Goal: Transaction & Acquisition: Purchase product/service

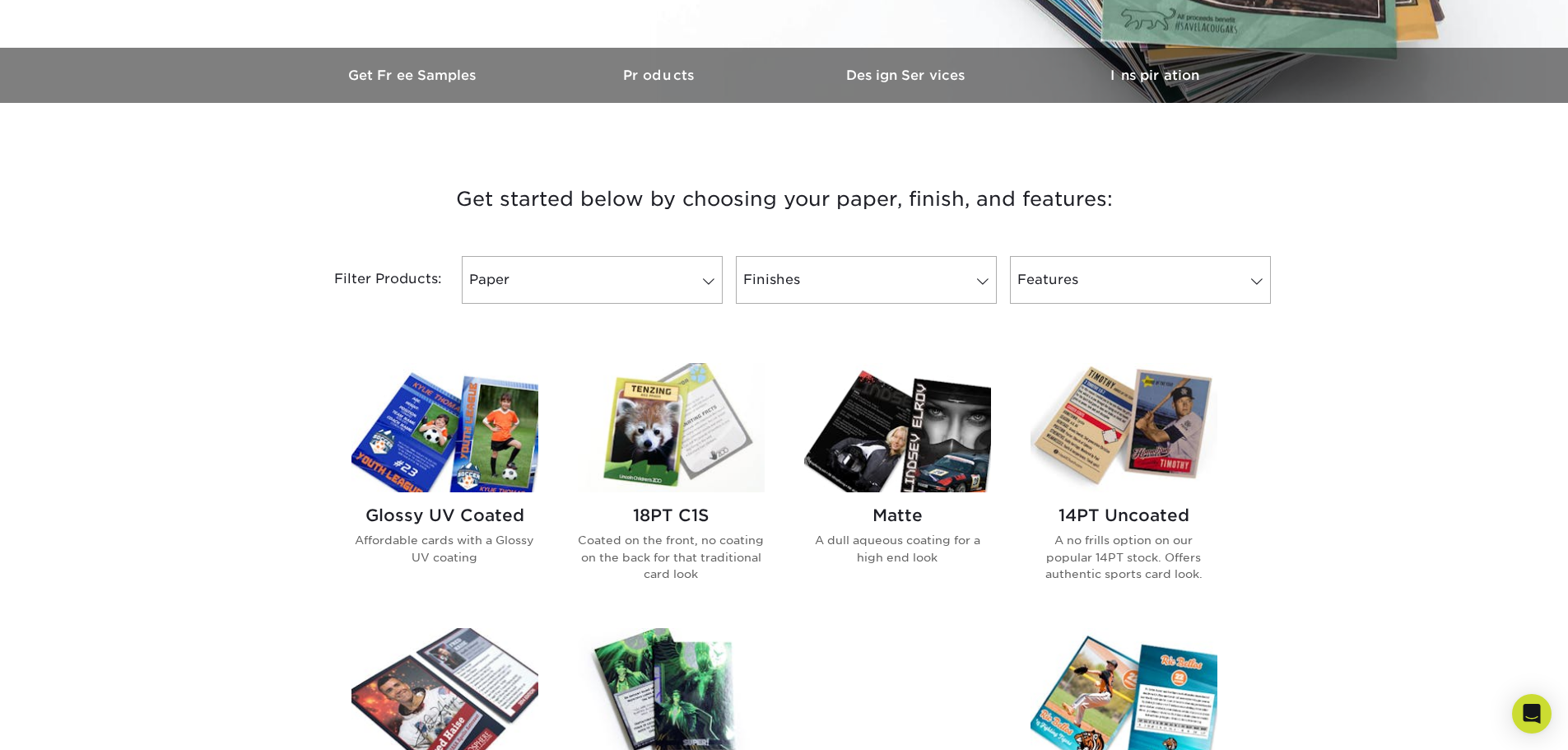
scroll to position [494, 0]
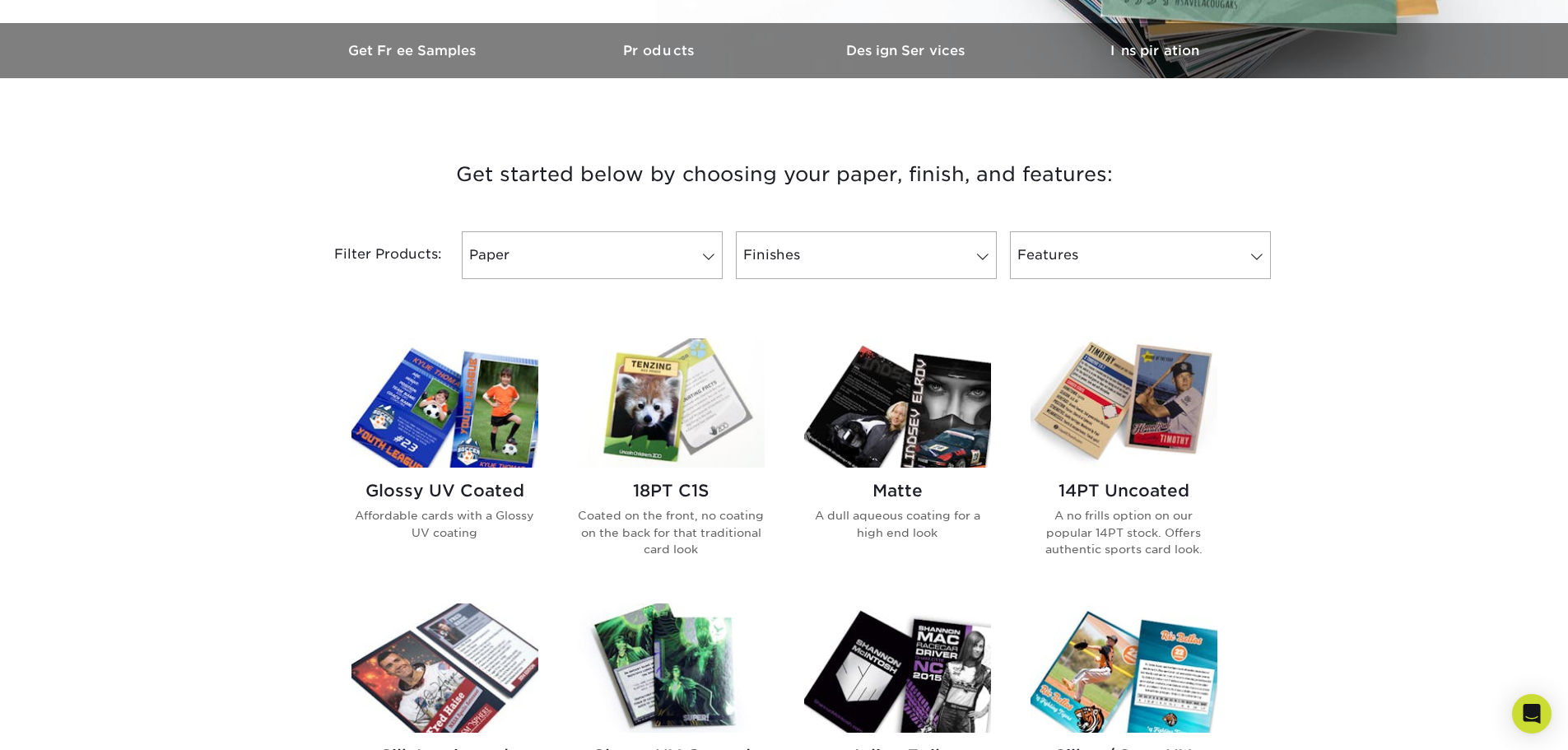
click at [481, 470] on div "Glossy UV Coated Affordable cards with a Glossy UV coating" at bounding box center [445, 517] width 187 height 99
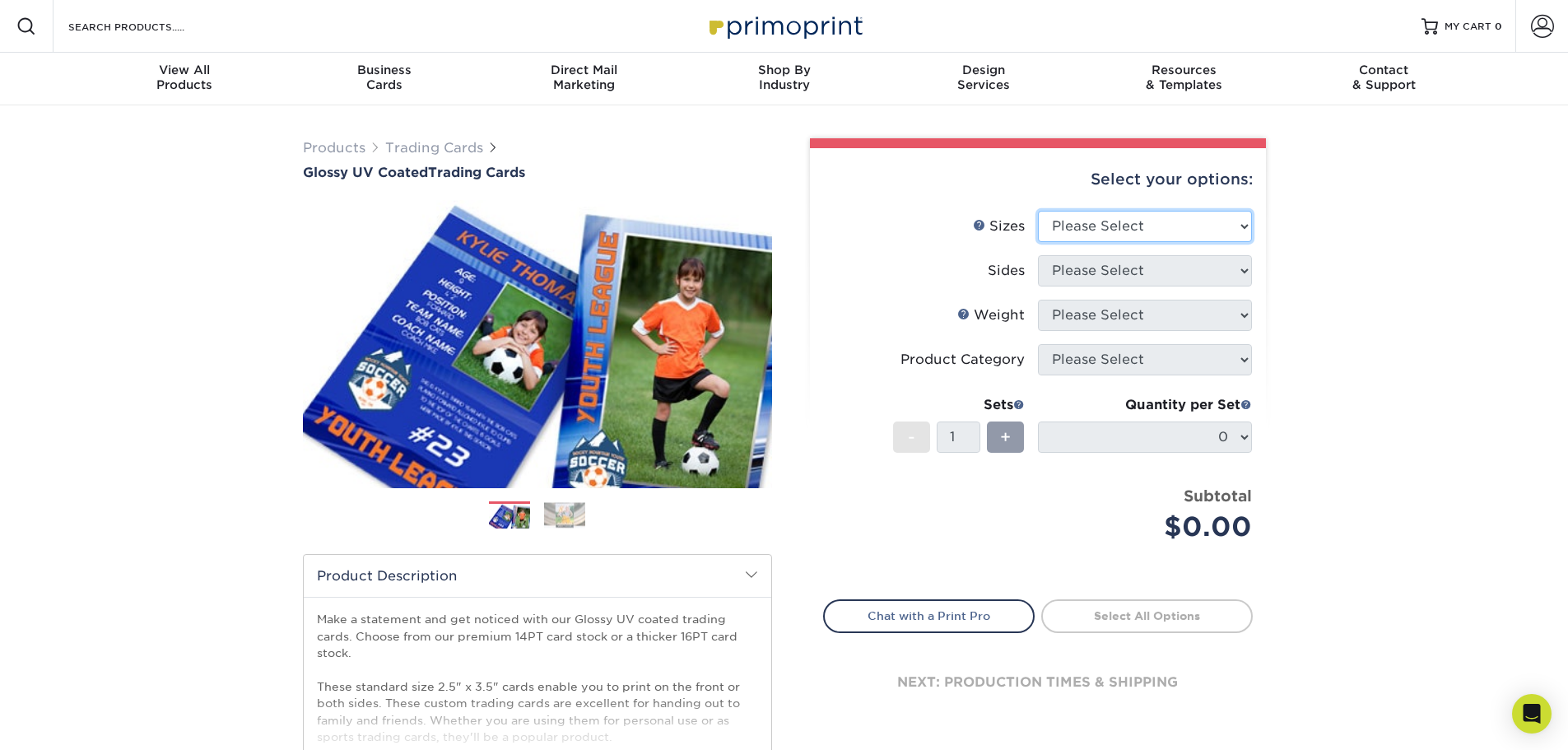
click at [1213, 224] on select "Please Select 2.5" x 3.5"" at bounding box center [1145, 226] width 214 height 31
select select "2.50x3.50"
click at [1038, 211] on select "Please Select 2.5" x 3.5"" at bounding box center [1145, 226] width 214 height 31
click at [1130, 277] on select "Please Select Print Both Sides Print Front Only" at bounding box center [1145, 271] width 214 height 31
select select "13abbda7-1d64-4f25-8bb2-c179b224825d"
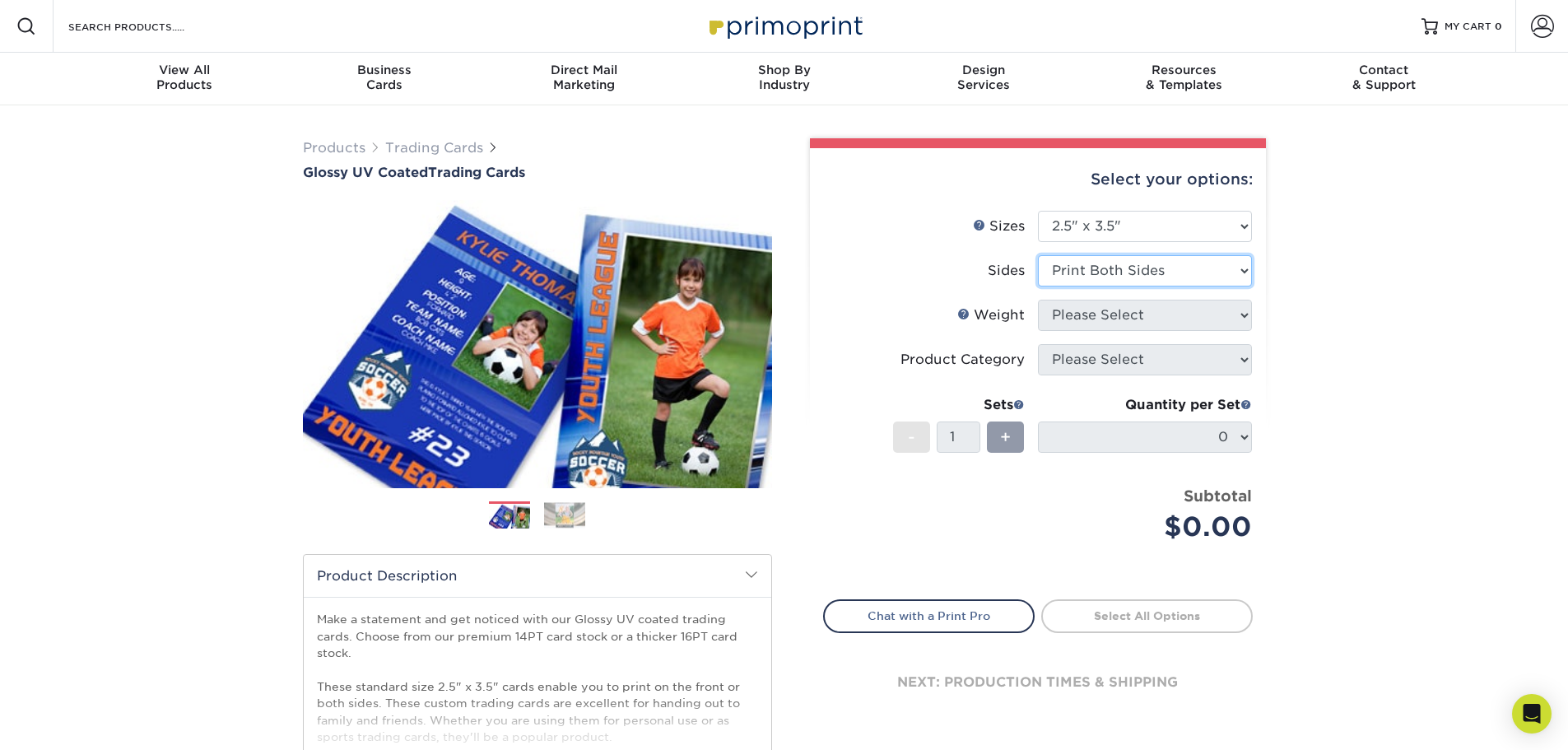
click at [1038, 255] on select "Please Select Print Both Sides Print Front Only" at bounding box center [1145, 271] width 214 height 31
click at [1122, 313] on select "Please Select 16PT 14PT 18PT C1S" at bounding box center [1145, 315] width 214 height 31
select select "16PT"
click at [1038, 299] on select "Please Select 16PT 14PT 18PT C1S" at bounding box center [1145, 315] width 214 height 31
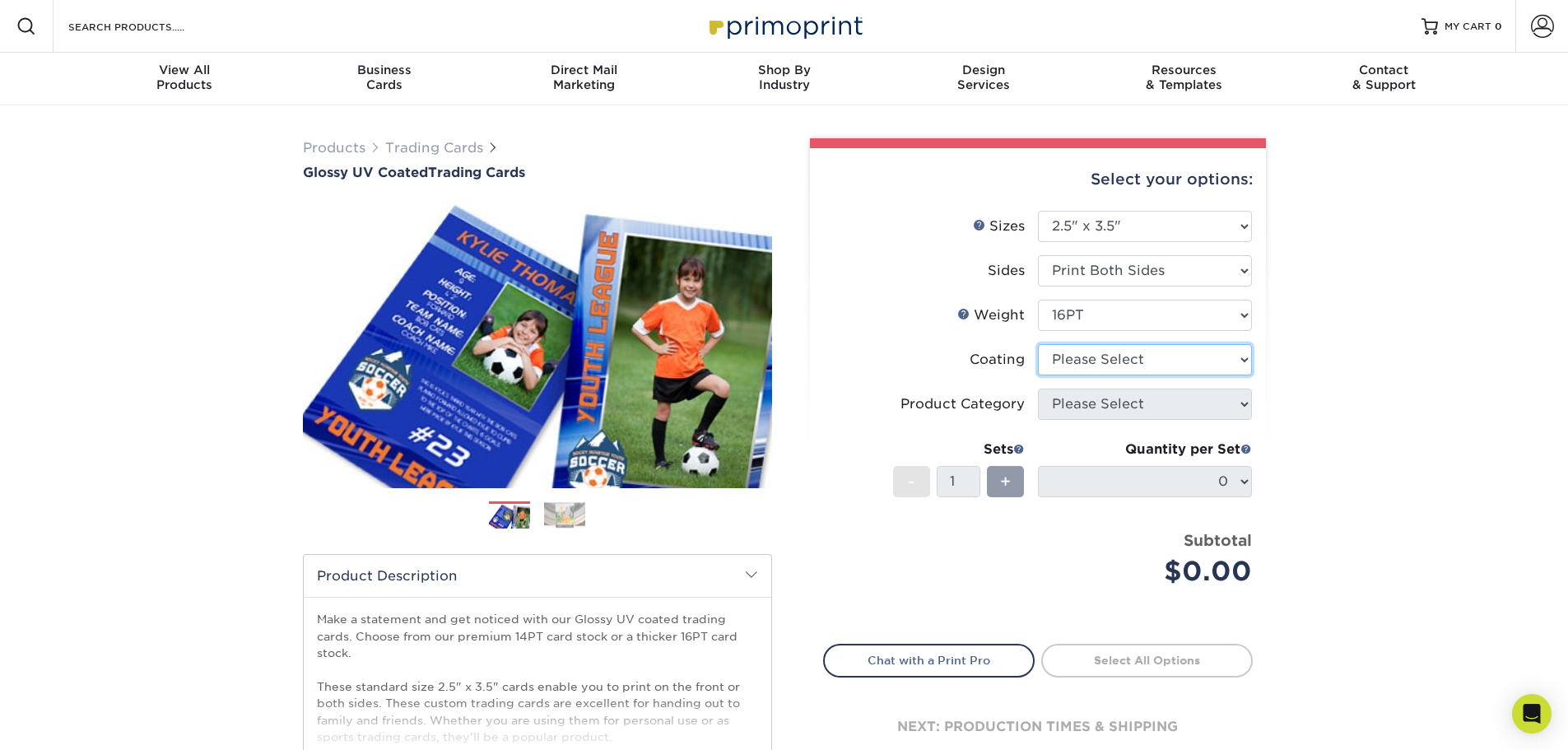
click at [1099, 360] on select at bounding box center [1145, 360] width 214 height 31
select select "1e8116af-acfc-44b1-83dc-8181aa338834"
click at [1038, 344] on select at bounding box center [1145, 360] width 214 height 31
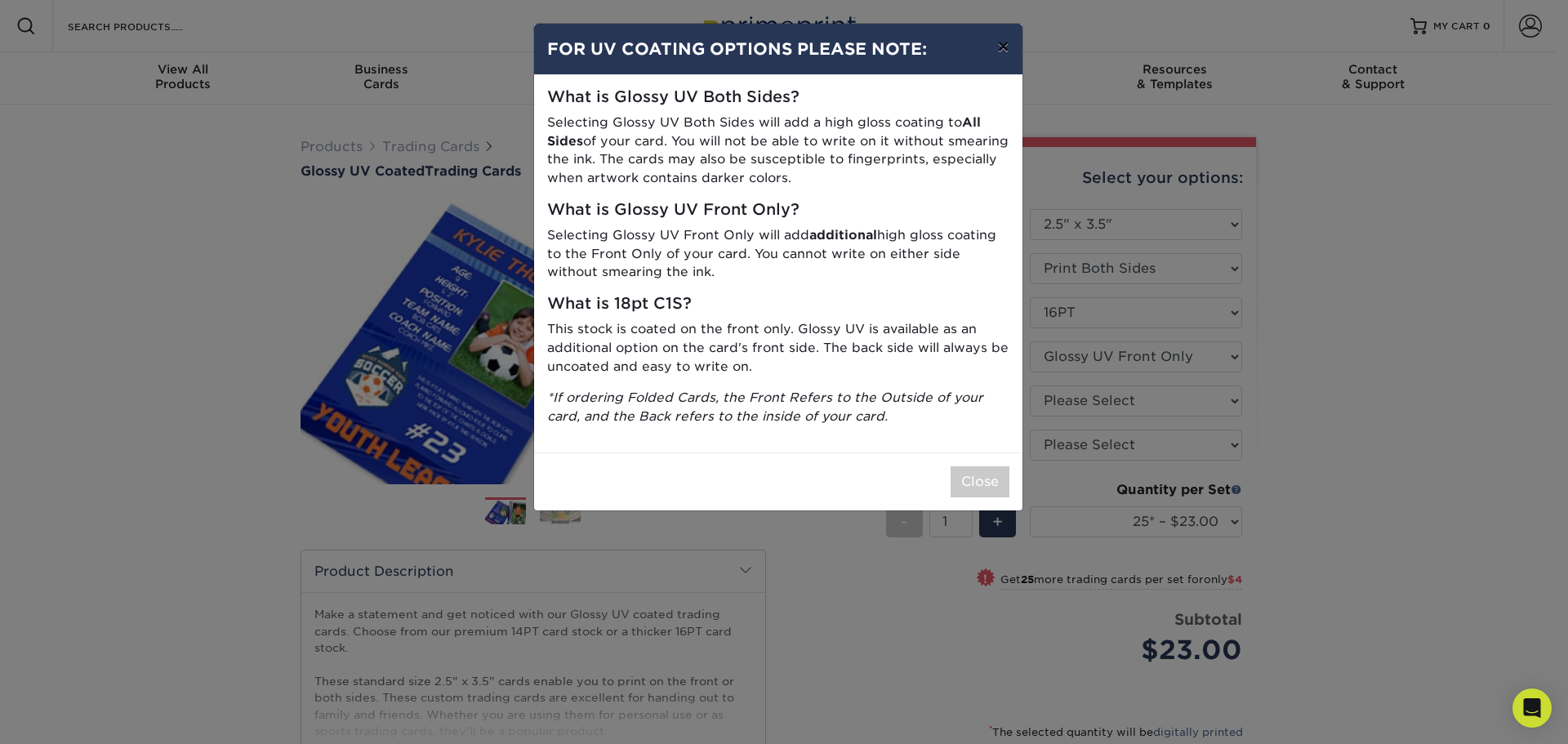
click at [998, 50] on button "×" at bounding box center [1003, 46] width 37 height 46
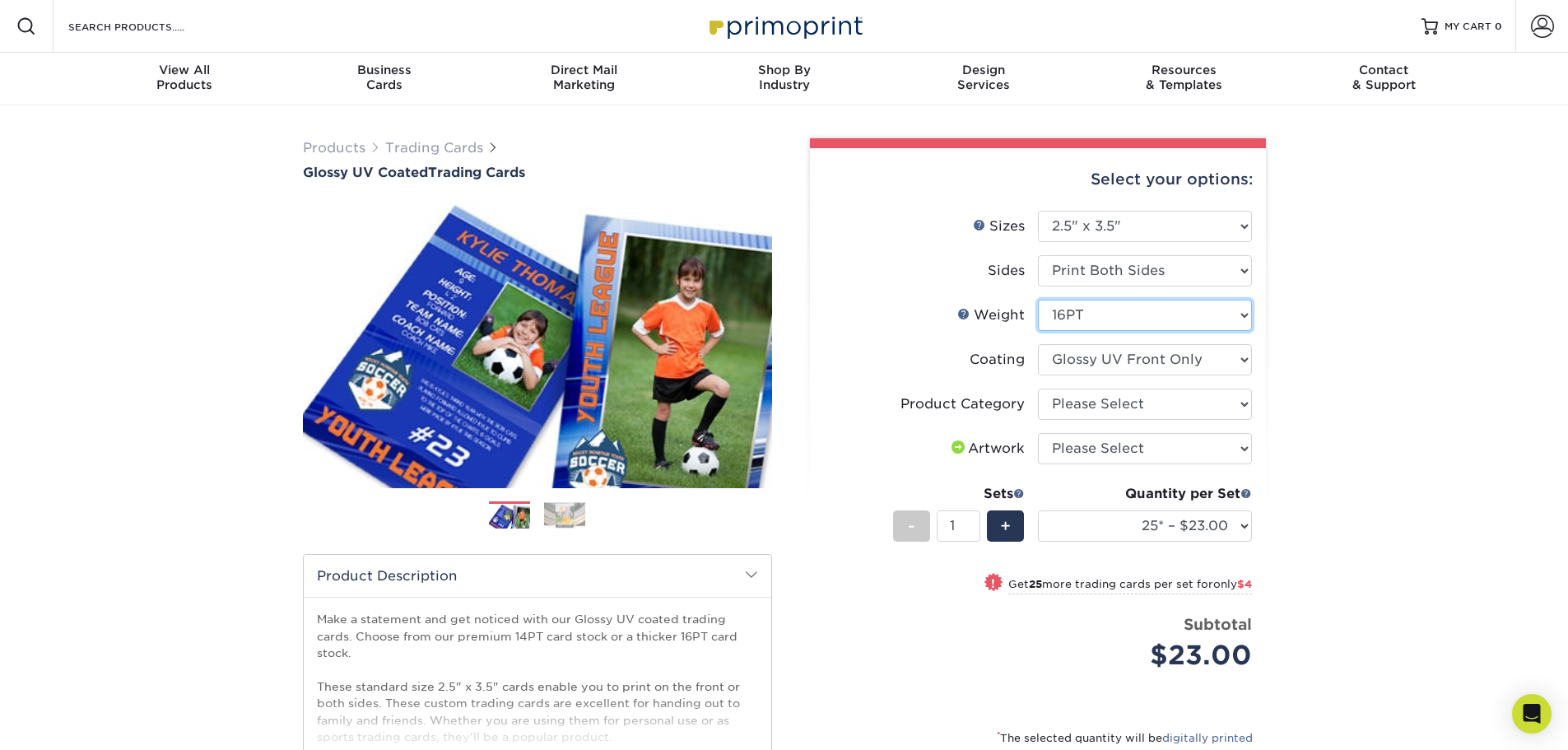
click at [1090, 315] on select "Please Select 16PT 14PT 18PT C1S" at bounding box center [1145, 315] width 214 height 31
select select "18PTC1S"
click at [1038, 299] on select "Please Select 16PT 14PT 18PT C1S" at bounding box center [1145, 315] width 214 height 31
click at [1094, 358] on select at bounding box center [1145, 360] width 214 height 31
select select "1e8116af-acfc-44b1-83dc-8181aa338834"
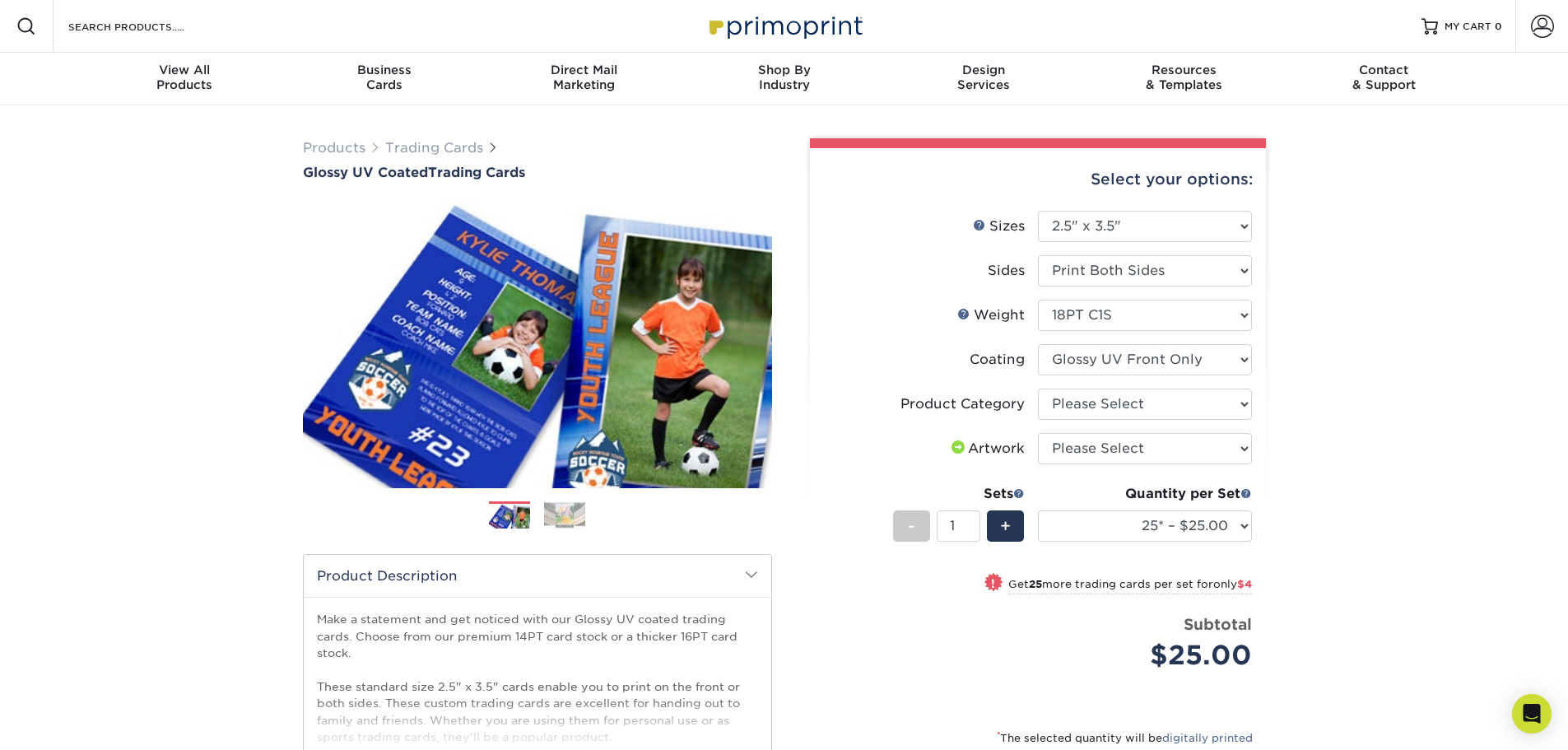
click at [1038, 344] on select at bounding box center [1145, 360] width 214 height 31
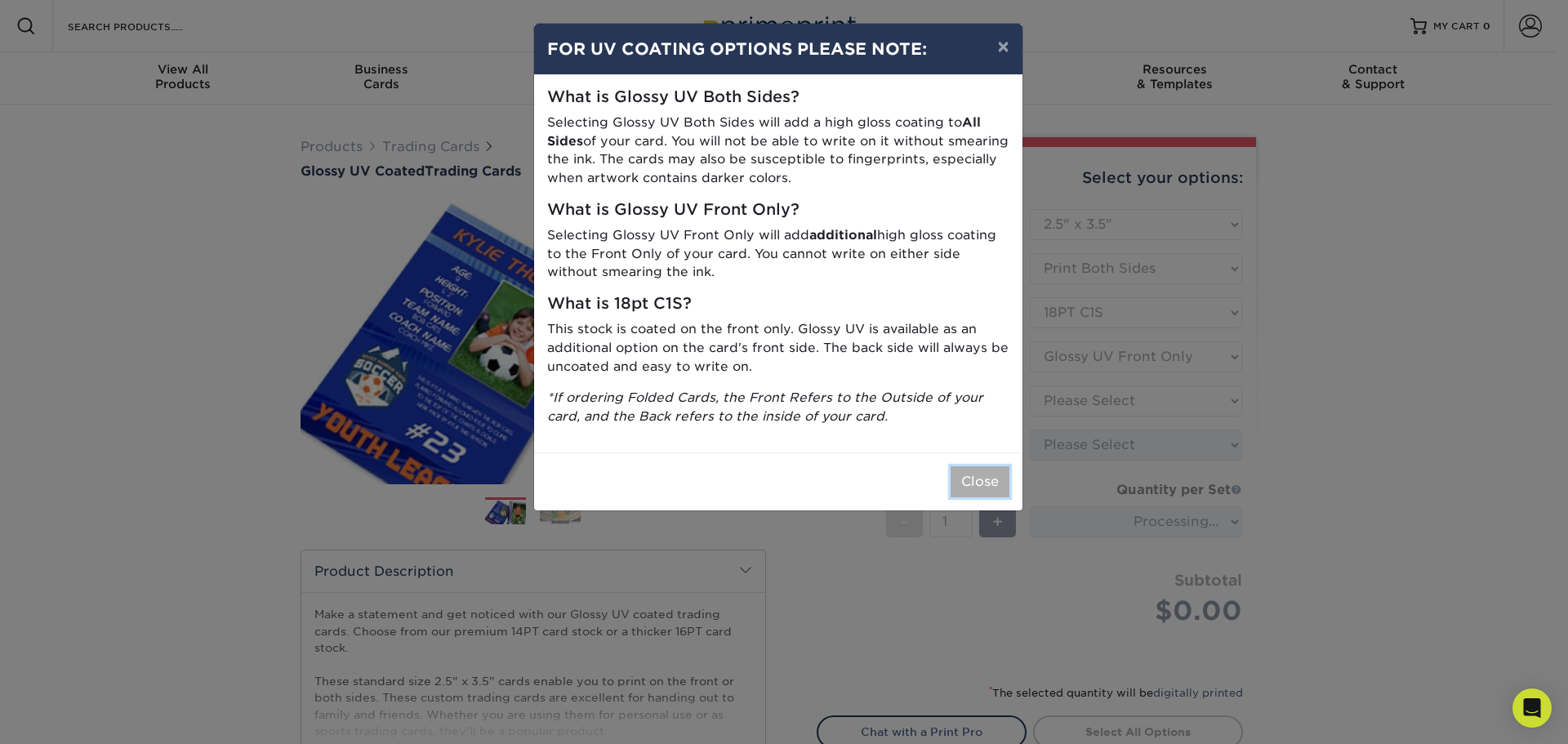
click at [991, 483] on button "Close" at bounding box center [980, 482] width 59 height 31
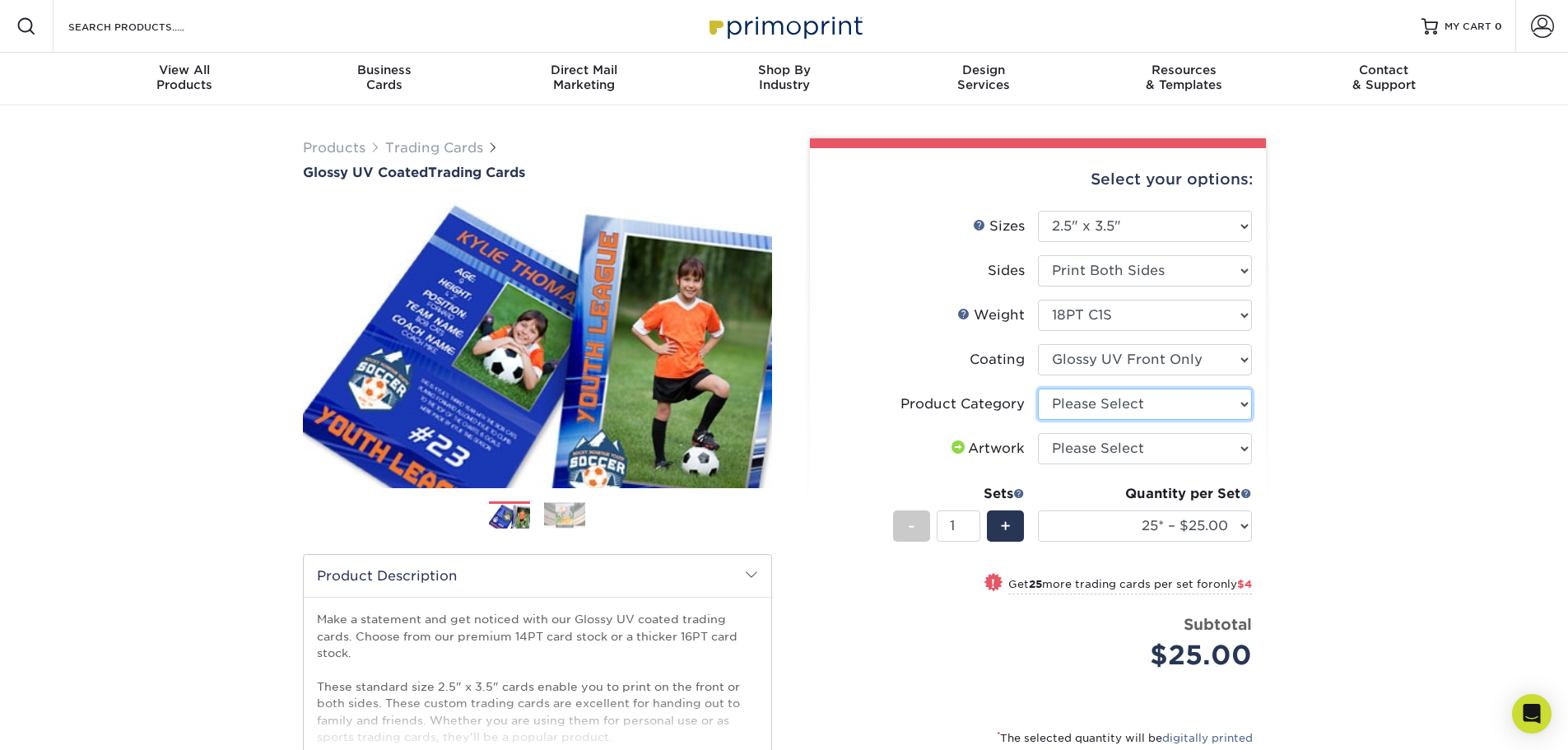
click at [1077, 406] on select "Please Select Trading Cards" at bounding box center [1145, 405] width 214 height 31
select select "c2f9bce9-36c2-409d-b101-c29d9d031e18"
click at [1038, 389] on select "Please Select Trading Cards" at bounding box center [1145, 405] width 214 height 31
click at [1115, 447] on select "Please Select I will upload files I need a design - $100" at bounding box center [1145, 449] width 214 height 31
select select "upload"
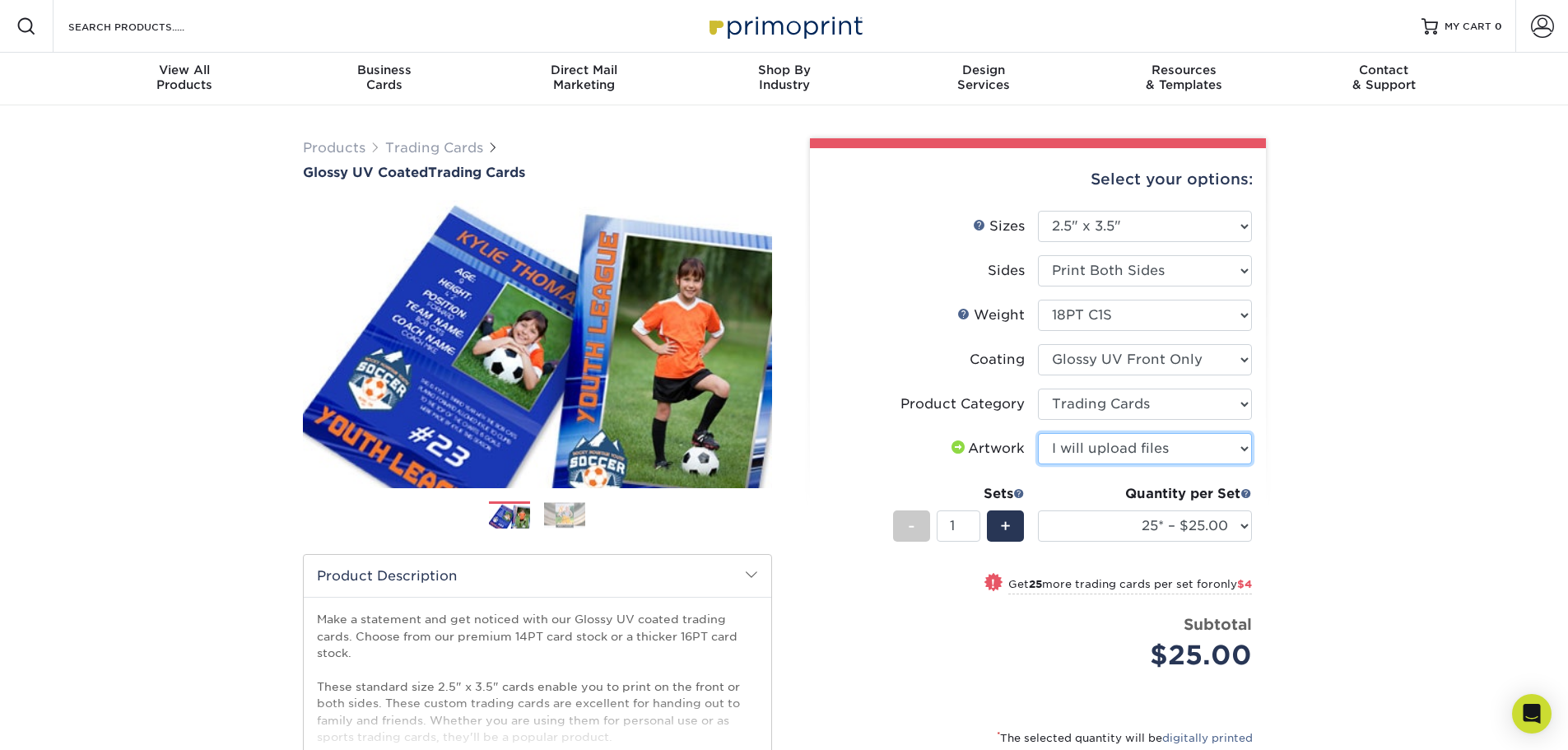
click at [1038, 433] on select "Please Select I will upload files I need a design - $100" at bounding box center [1145, 449] width 214 height 31
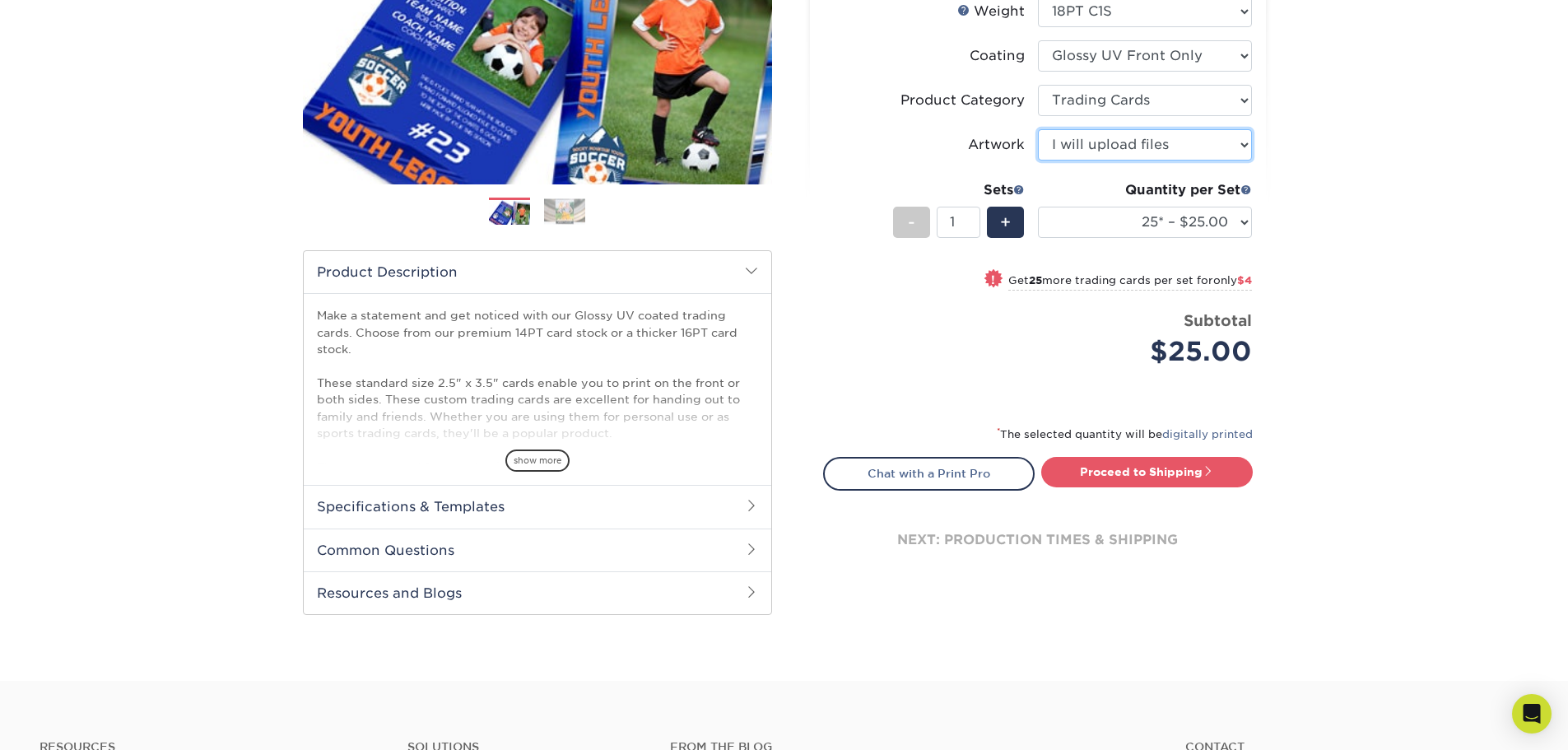
scroll to position [330, 0]
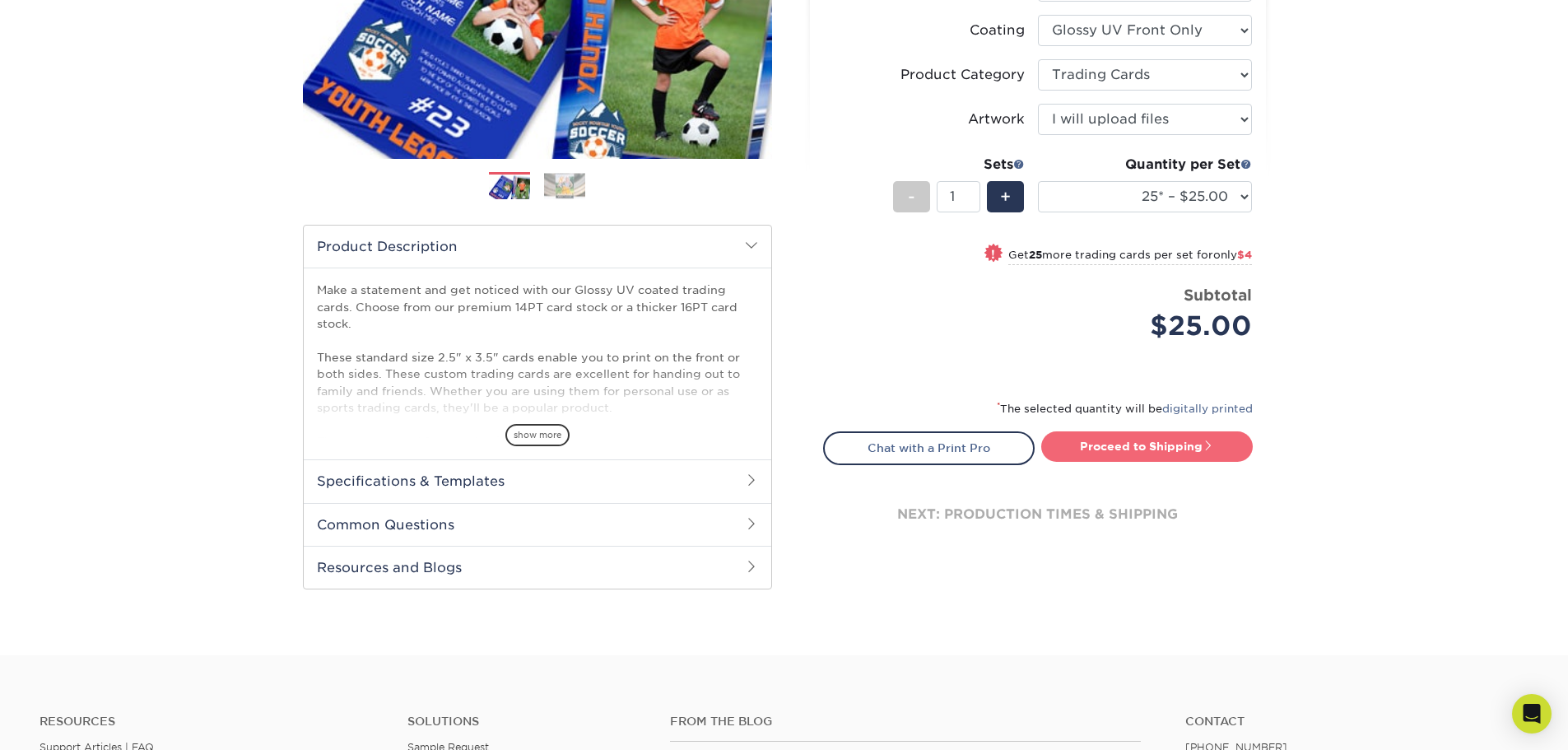
click at [1149, 446] on link "Proceed to Shipping" at bounding box center [1147, 446] width 212 height 30
type input "Set 1"
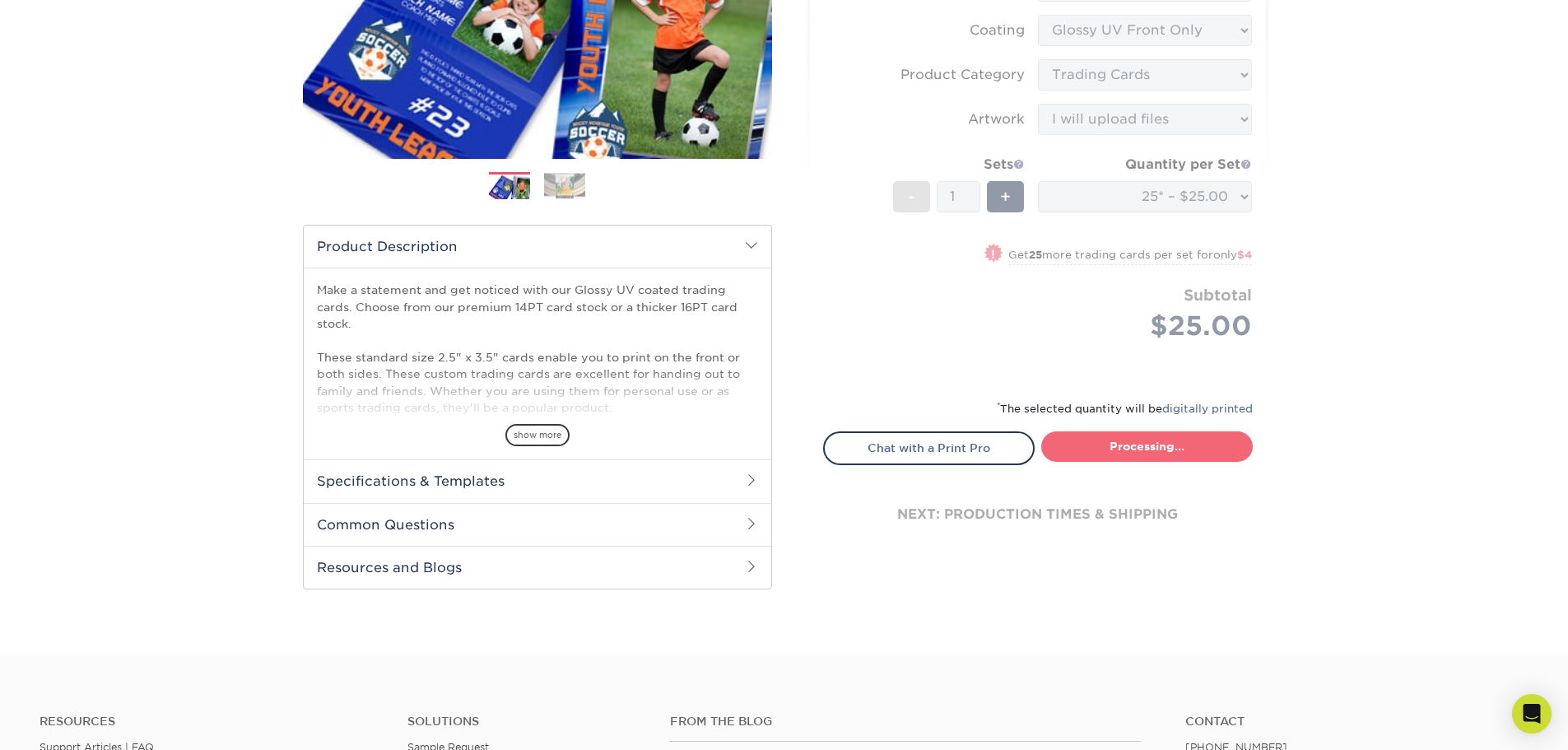
select select "08588386-0599-420e-8c79-4535039915a0"
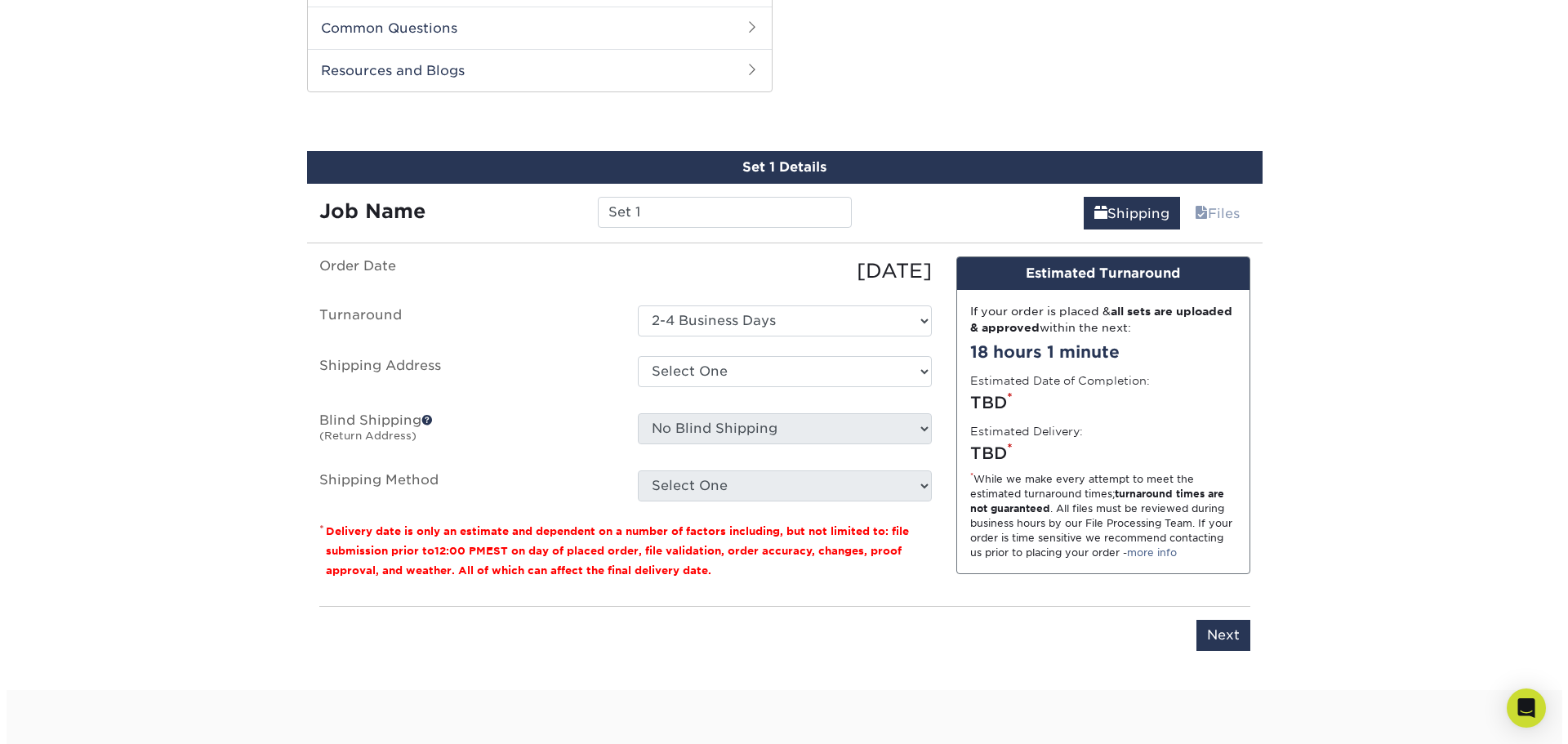
scroll to position [831, 0]
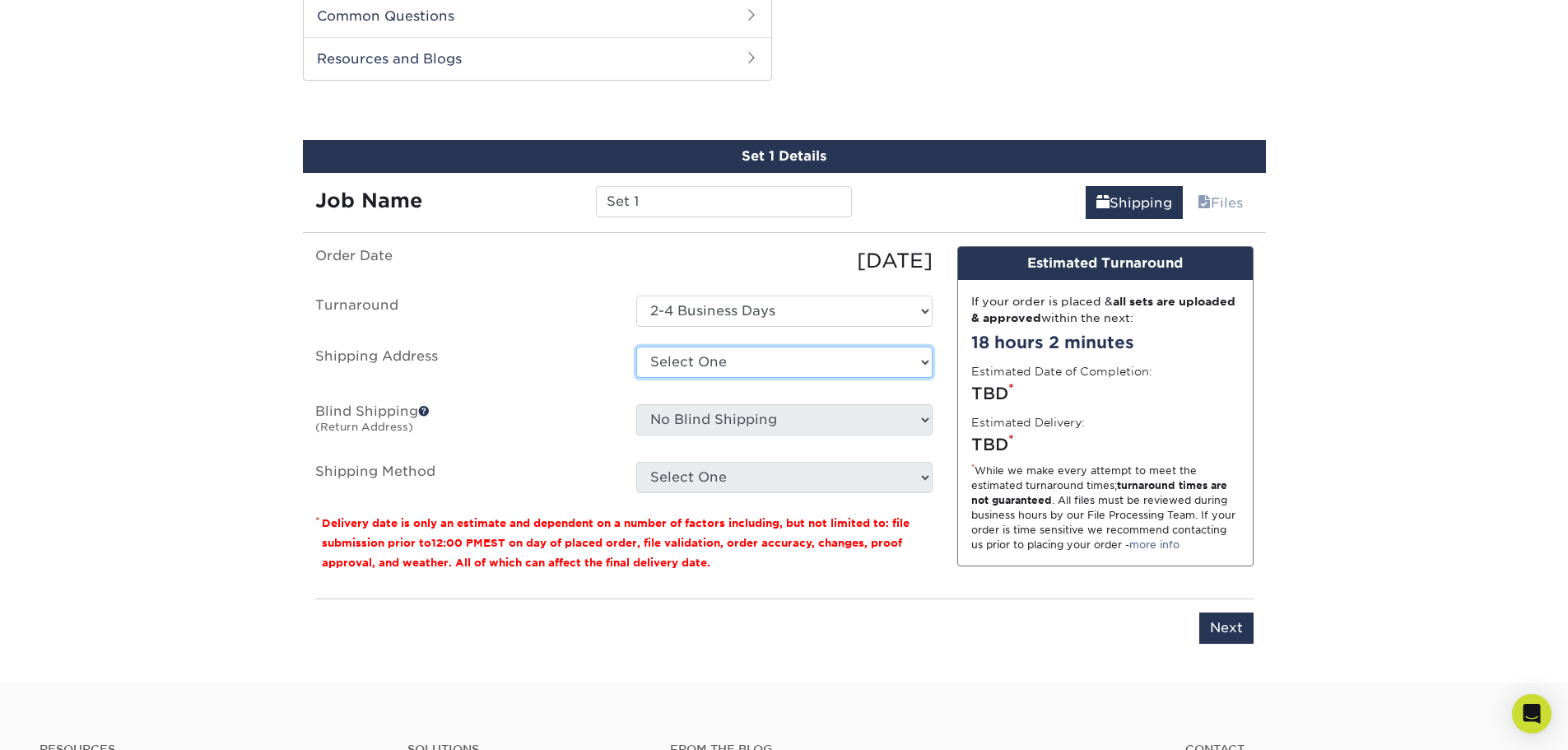
click at [874, 353] on select "Select One + Add New Address - Login" at bounding box center [784, 362] width 296 height 31
select select "newaddress"
click at [637, 346] on select "Select One + Add New Address - Login" at bounding box center [784, 362] width 296 height 31
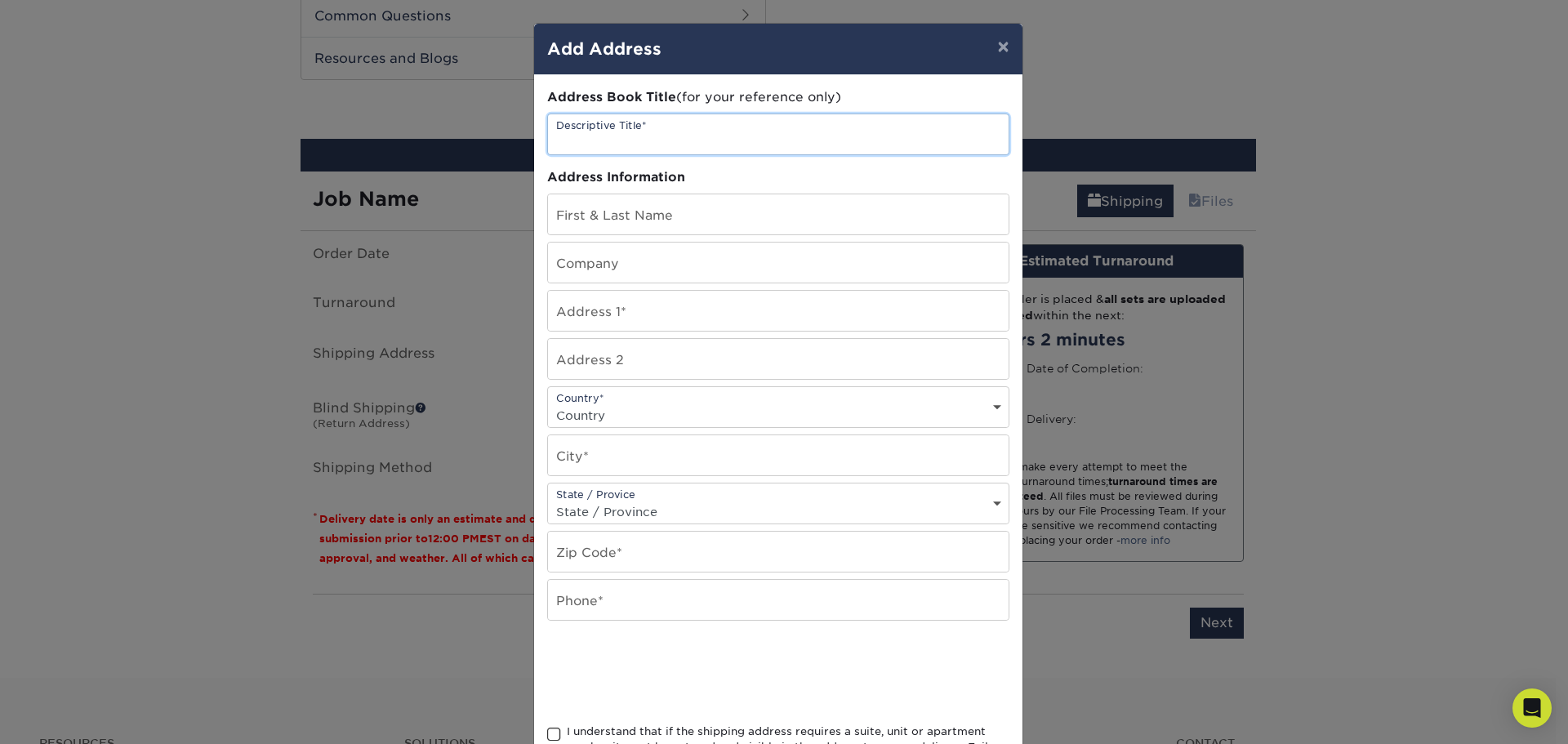
click at [605, 138] on input "text" at bounding box center [778, 134] width 461 height 40
type input "Desert Blue"
type input "[PERSON_NAME]"
type input "Club Wyndham Desert Blue"
type input "[STREET_ADDRESS][PERSON_NAME]"
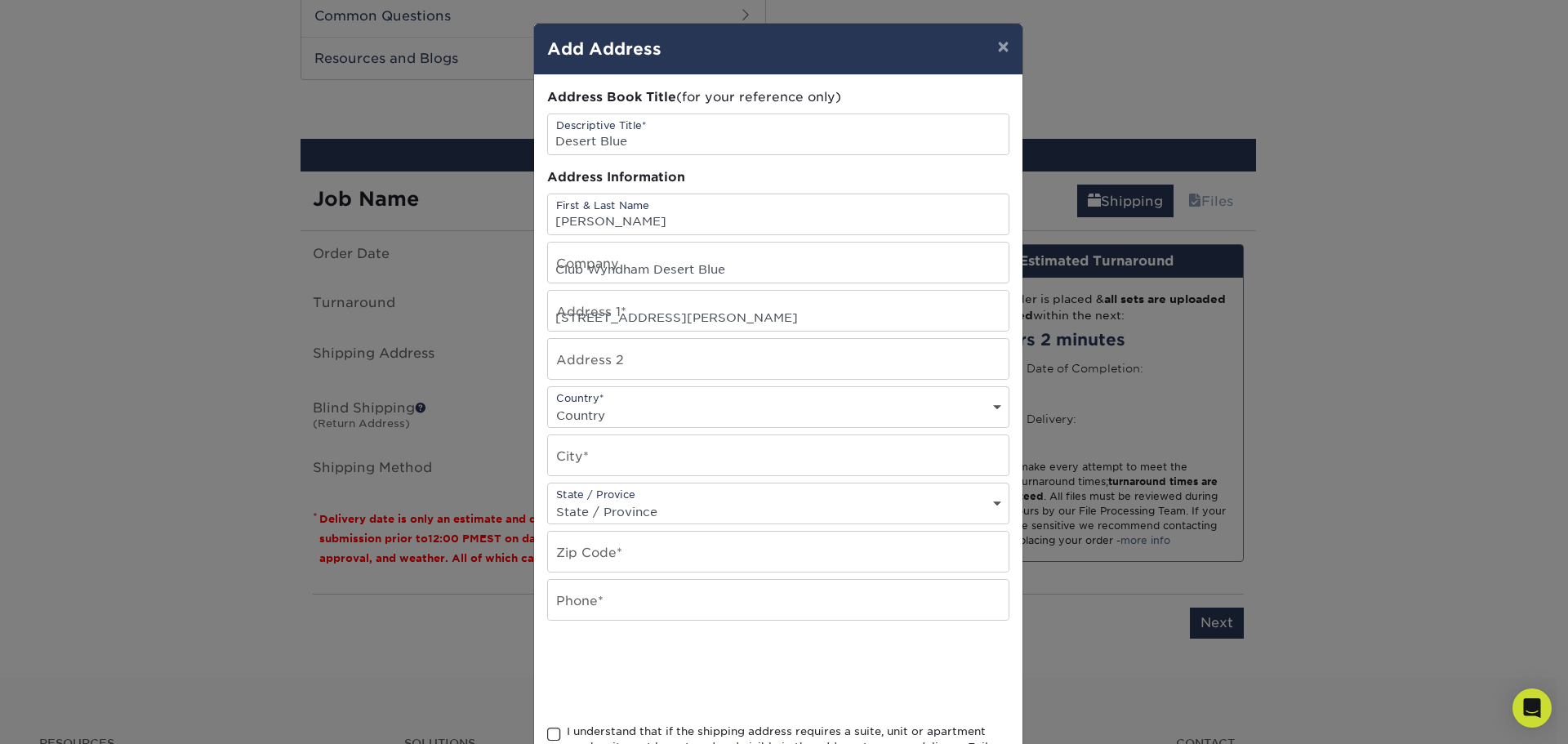
select select "US"
type input "[GEOGRAPHIC_DATA]"
select select "NV"
type input "89103"
type input "7022381214"
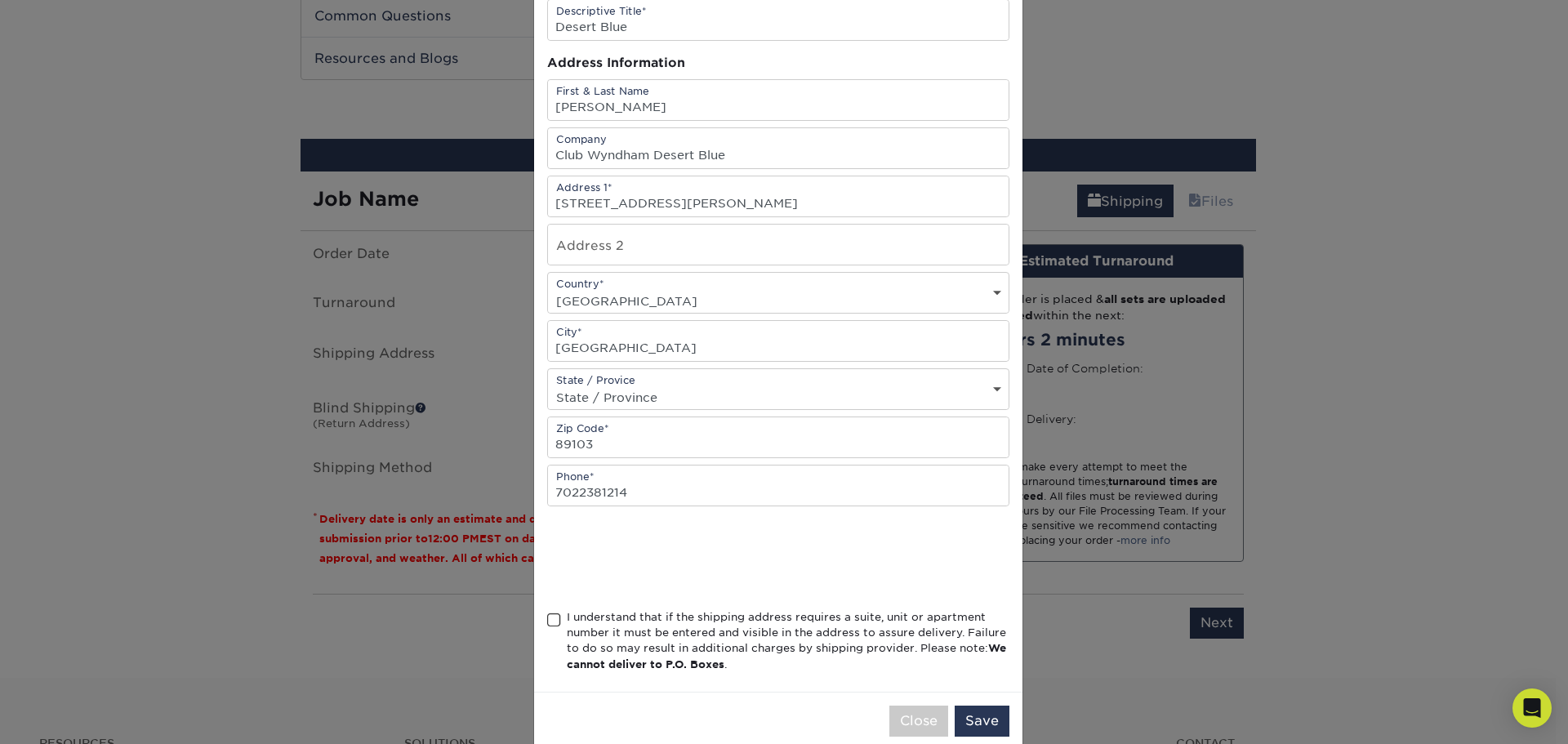
scroll to position [144, 0]
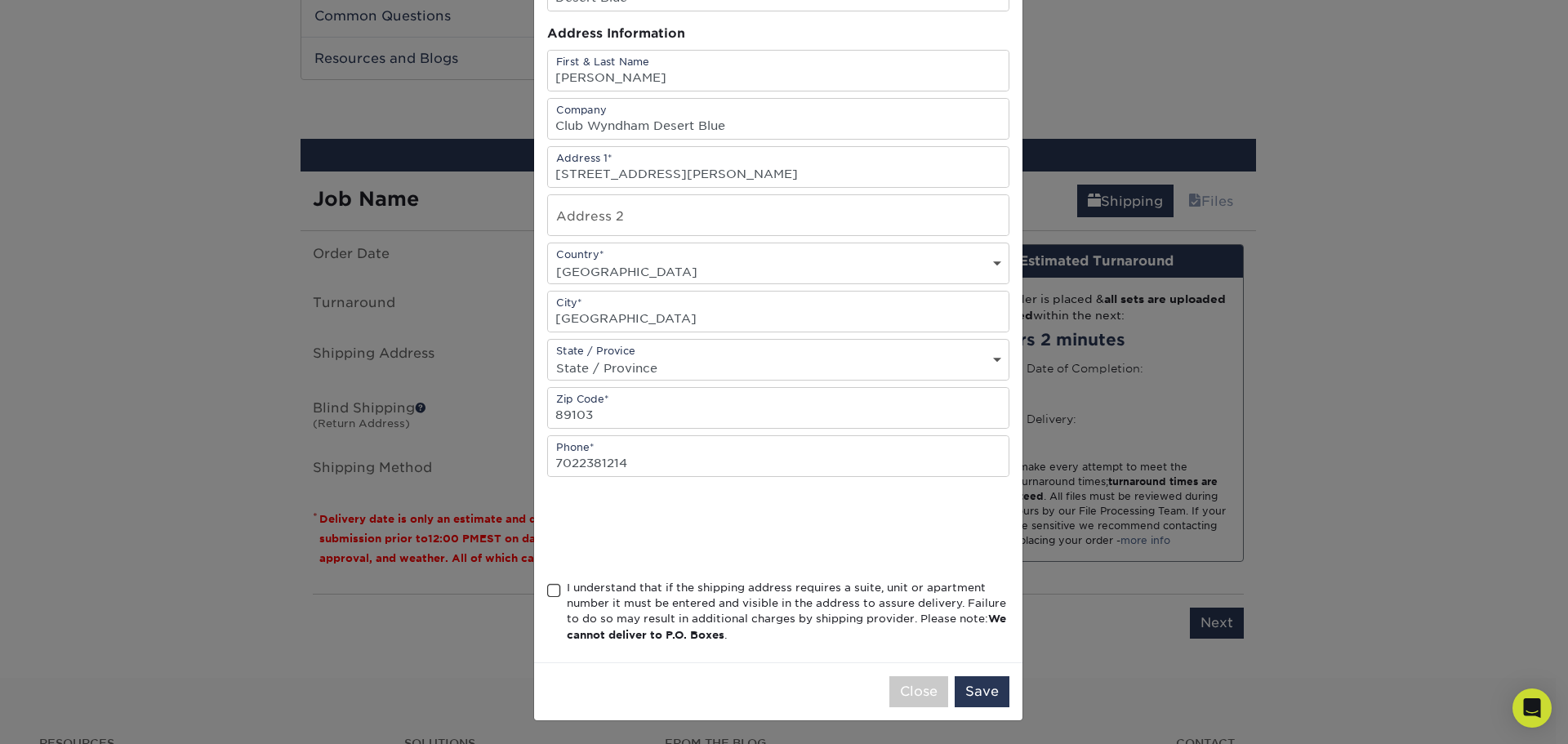
click at [551, 589] on span at bounding box center [554, 591] width 14 height 16
click at [0, 0] on input "I understand that if the shipping address requires a suite, unit or apartment n…" at bounding box center [0, 0] width 0 height 0
click at [970, 693] on button "Save" at bounding box center [982, 692] width 55 height 31
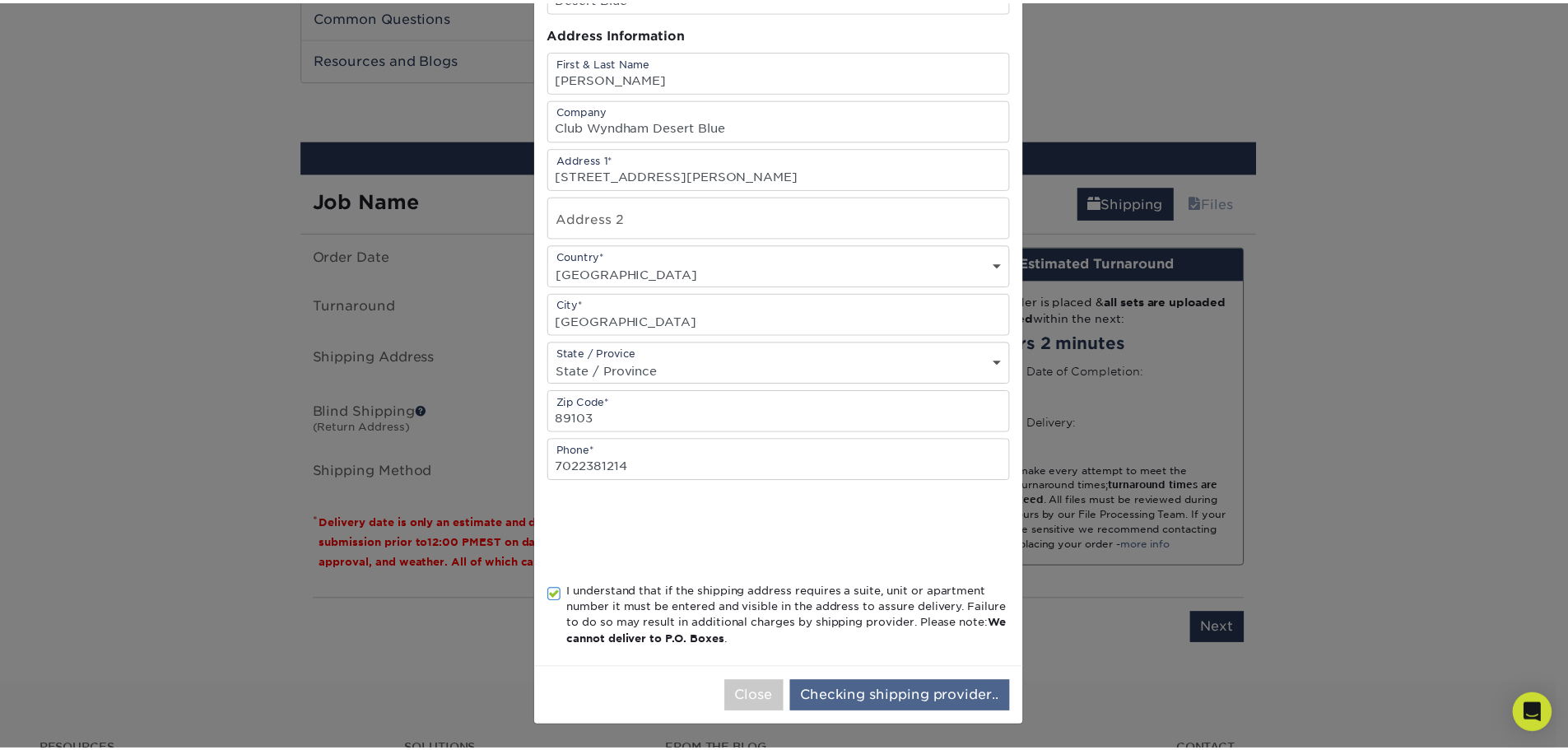
scroll to position [0, 0]
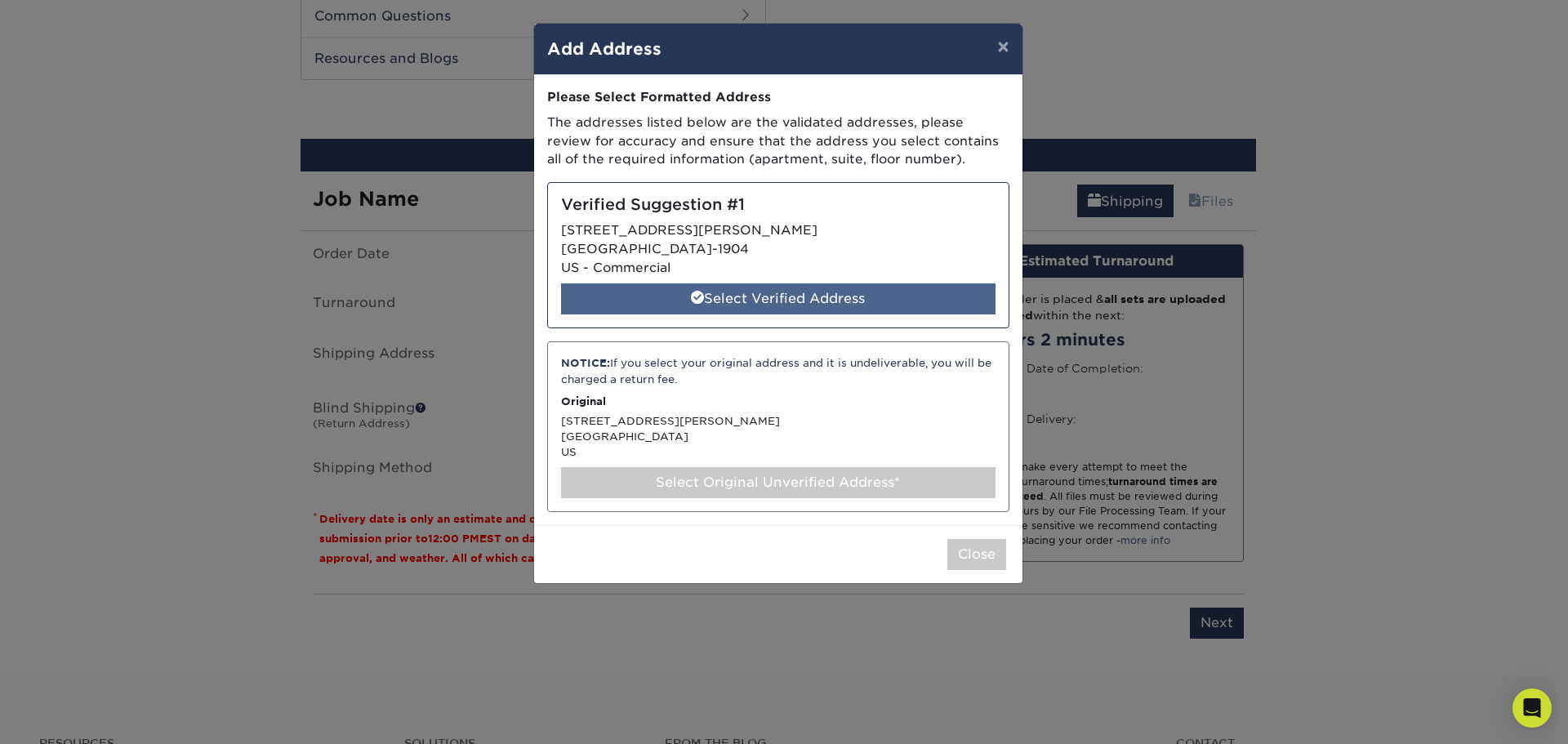
click at [751, 288] on div "Select Verified Address" at bounding box center [778, 299] width 434 height 31
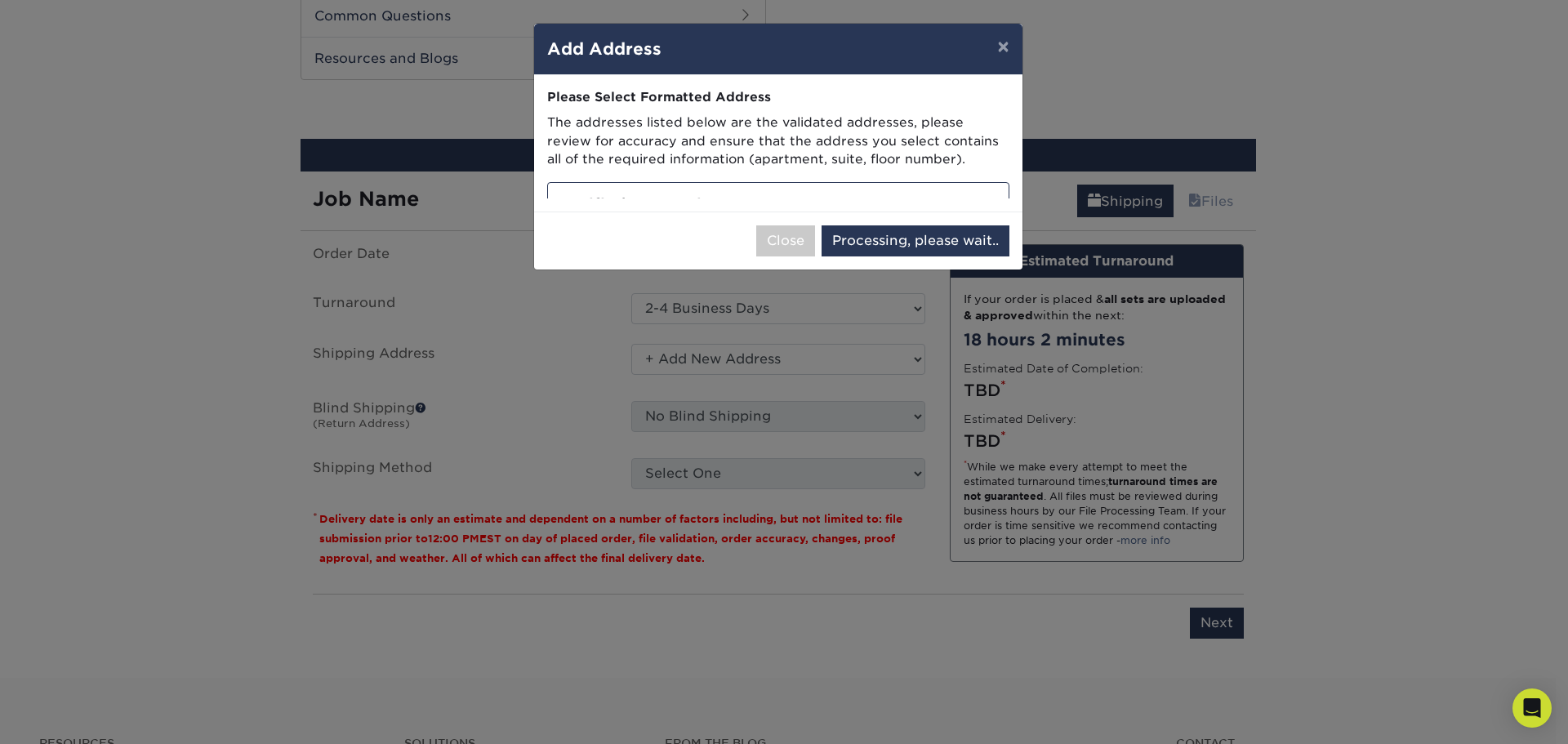
select select "284969"
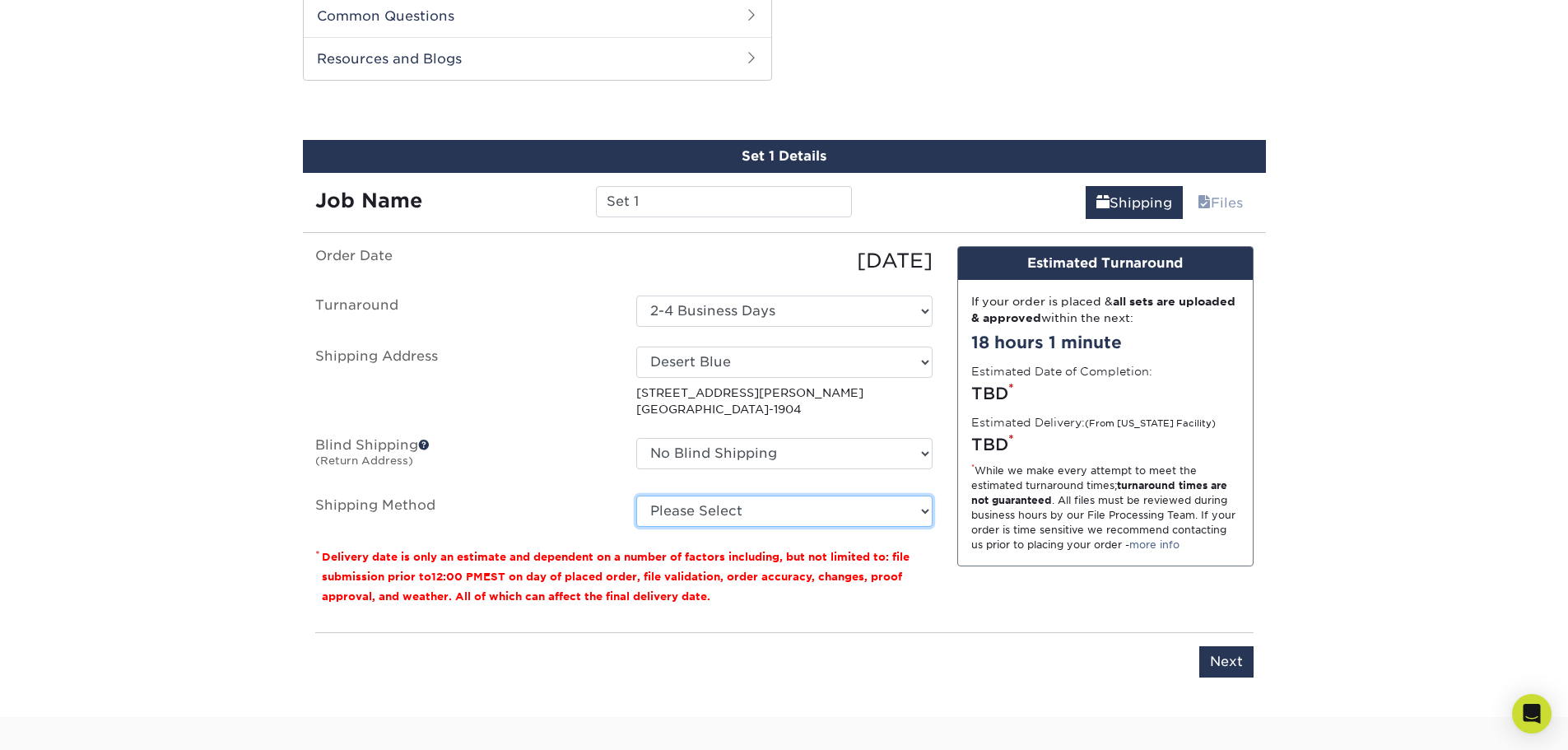
click at [733, 513] on select "Please Select Ground Shipping (+$15.09) 3 Day Shipping Service (+$18.88) 2 Day …" at bounding box center [784, 512] width 296 height 31
click at [637, 496] on select "Please Select Ground Shipping (+$15.09) 3 Day Shipping Service (+$18.88) 2 Day …" at bounding box center [784, 512] width 296 height 31
click at [828, 499] on select "Please Select Ground Shipping (+$15.09) 3 Day Shipping Service (+$18.88) 2 Day …" at bounding box center [784, 512] width 296 height 31
click at [637, 496] on select "Please Select Ground Shipping (+$15.09) 3 Day Shipping Service (+$18.88) 2 Day …" at bounding box center [784, 512] width 296 height 31
click at [748, 508] on select "Please Select Ground Shipping (+$15.09) 3 Day Shipping Service (+$18.88) 2 Day …" at bounding box center [784, 512] width 296 height 31
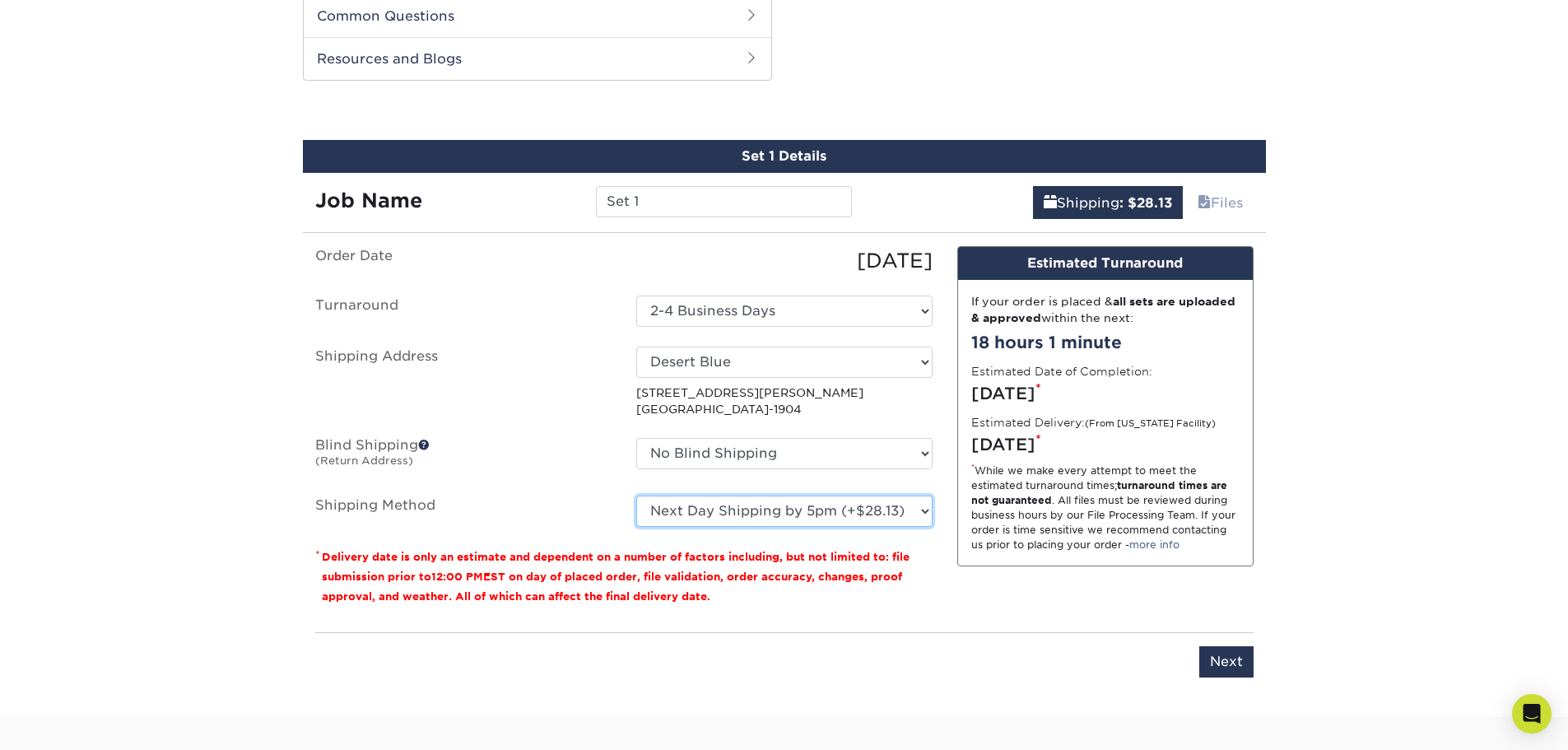
select select "01"
click at [637, 496] on select "Please Select Ground Shipping (+$15.09) 3 Day Shipping Service (+$18.88) 2 Day …" at bounding box center [784, 512] width 296 height 31
click at [1214, 662] on input "Next" at bounding box center [1226, 662] width 54 height 31
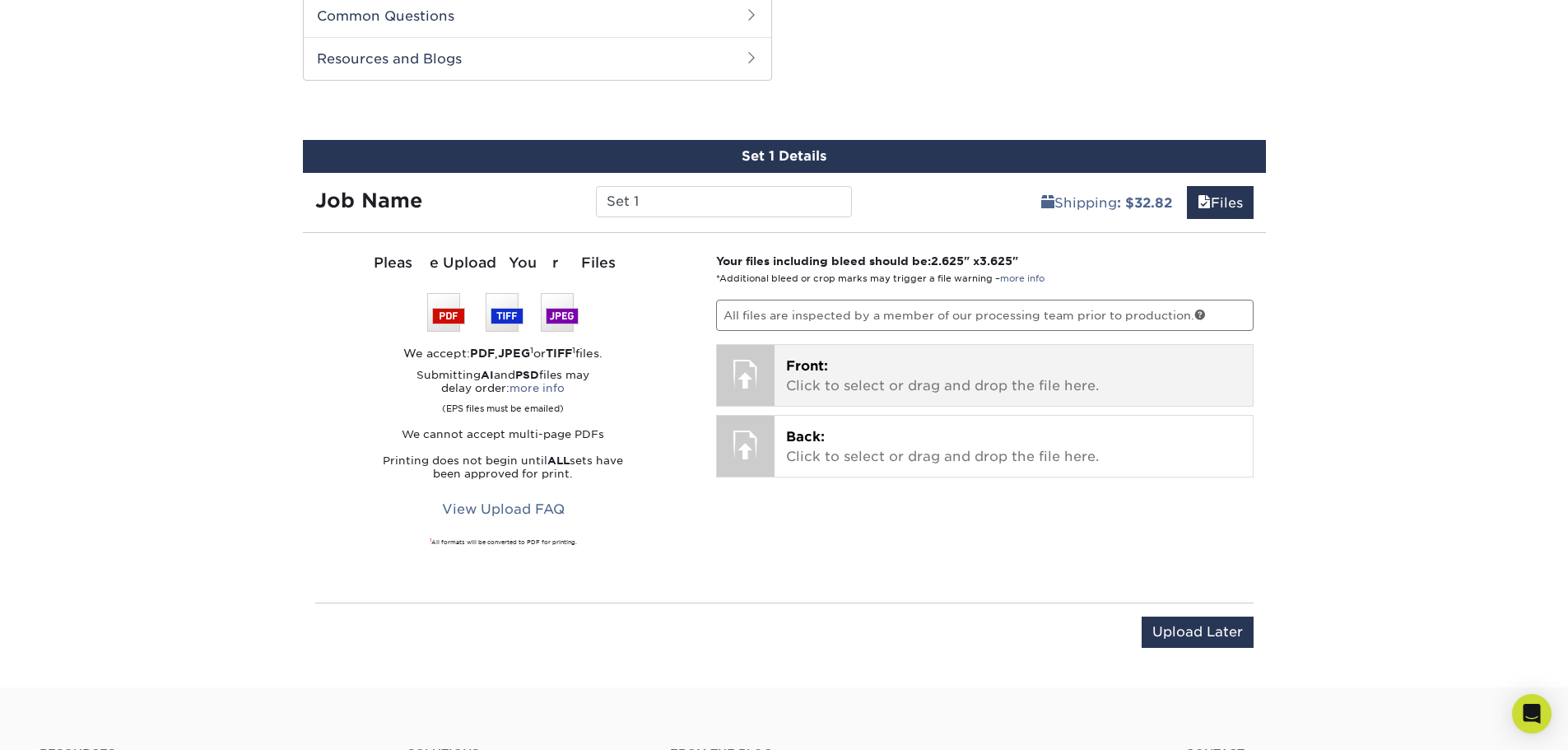
click at [929, 371] on p "Front: Click to select or drag and drop the file here." at bounding box center [1014, 376] width 456 height 39
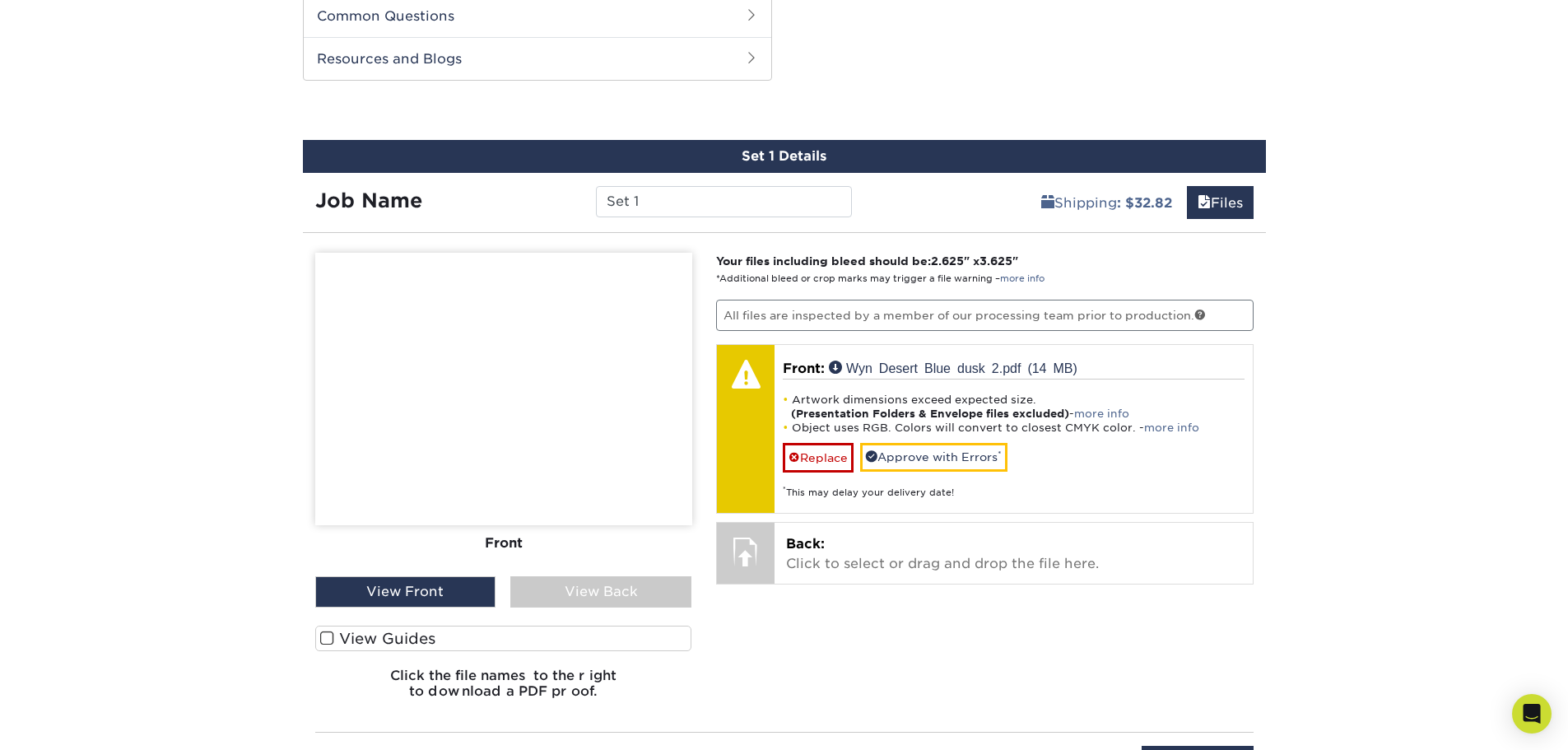
click at [475, 387] on img at bounding box center [503, 389] width 377 height 273
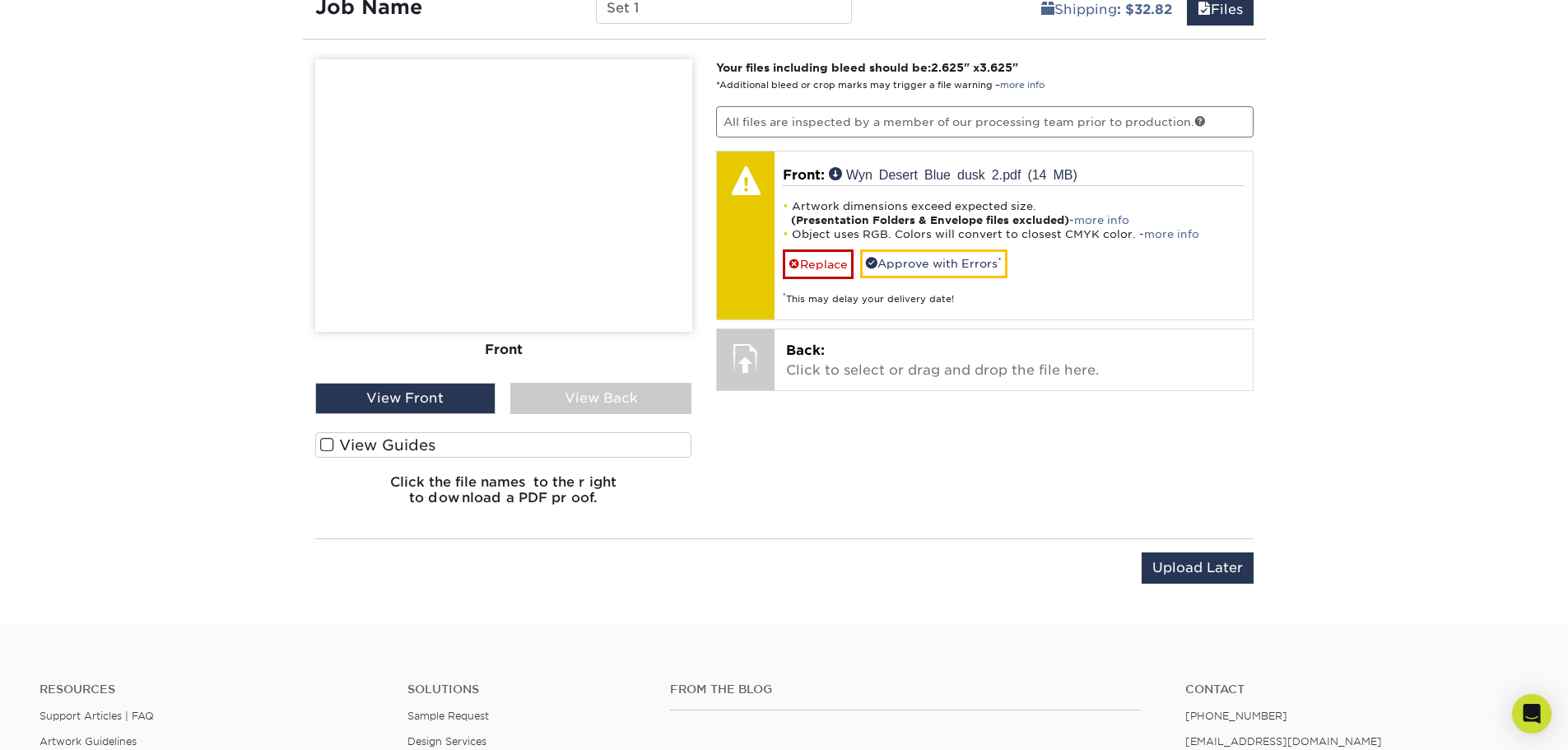
scroll to position [1003, 0]
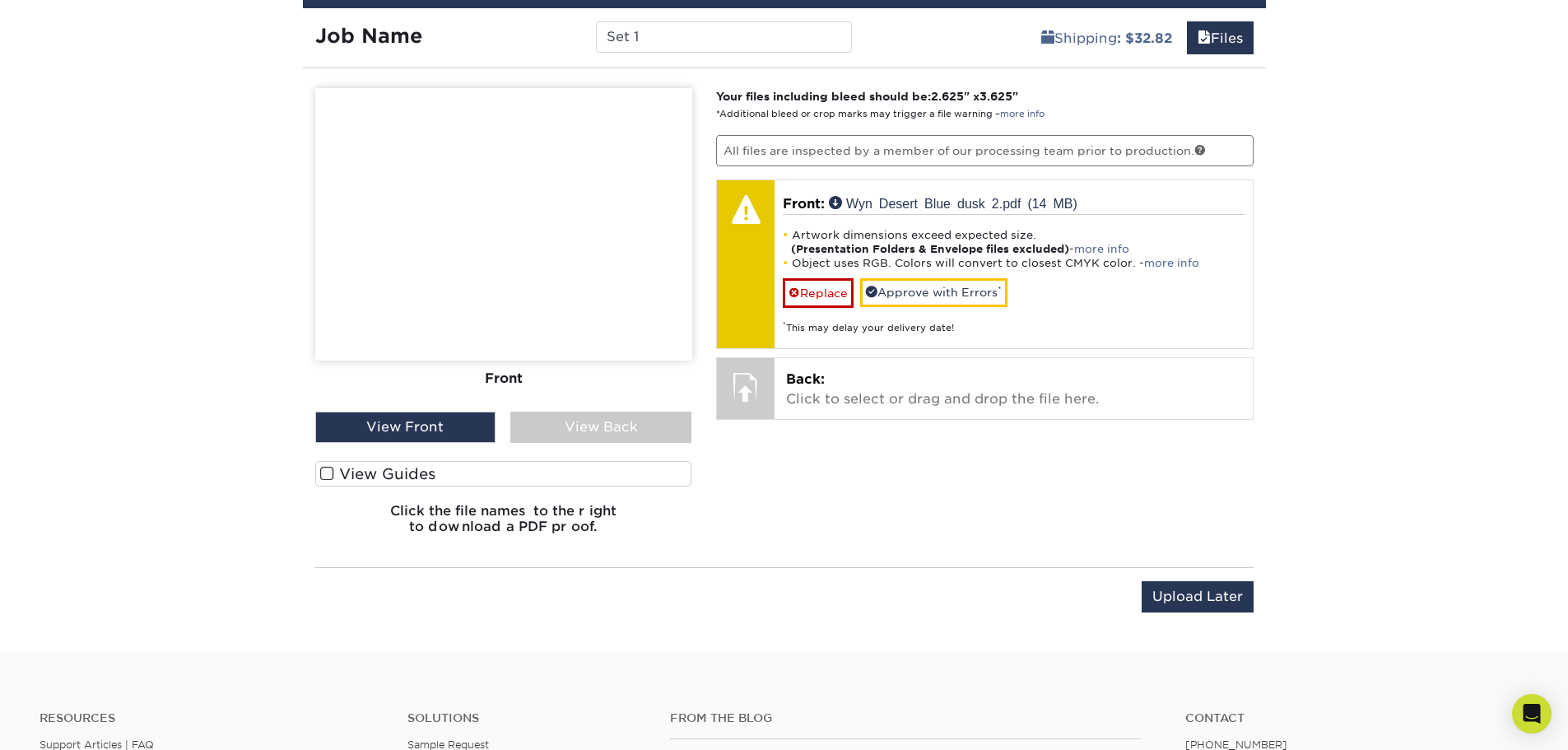
click at [584, 424] on div "View Back" at bounding box center [601, 427] width 181 height 31
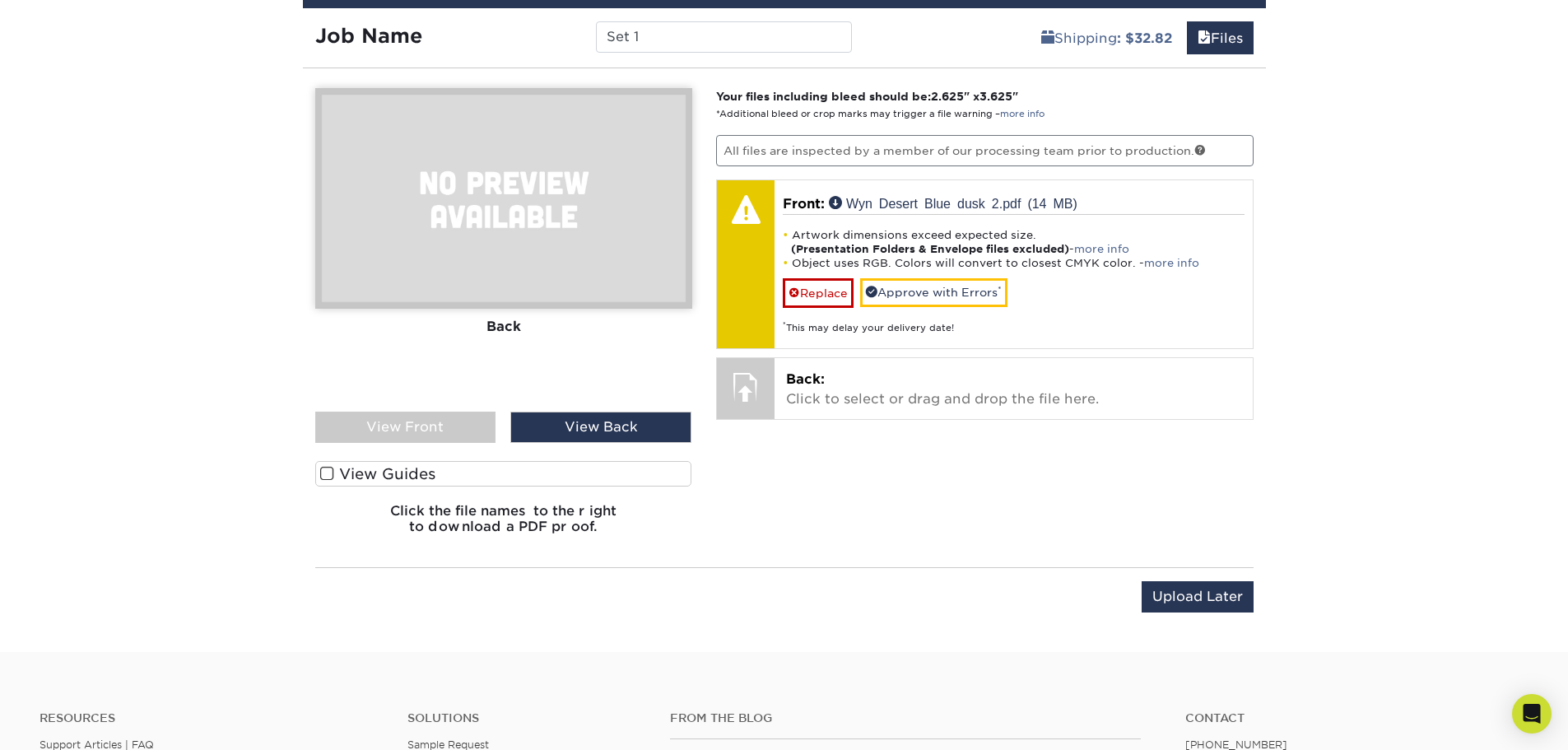
click at [446, 423] on div "View Front" at bounding box center [406, 427] width 181 height 31
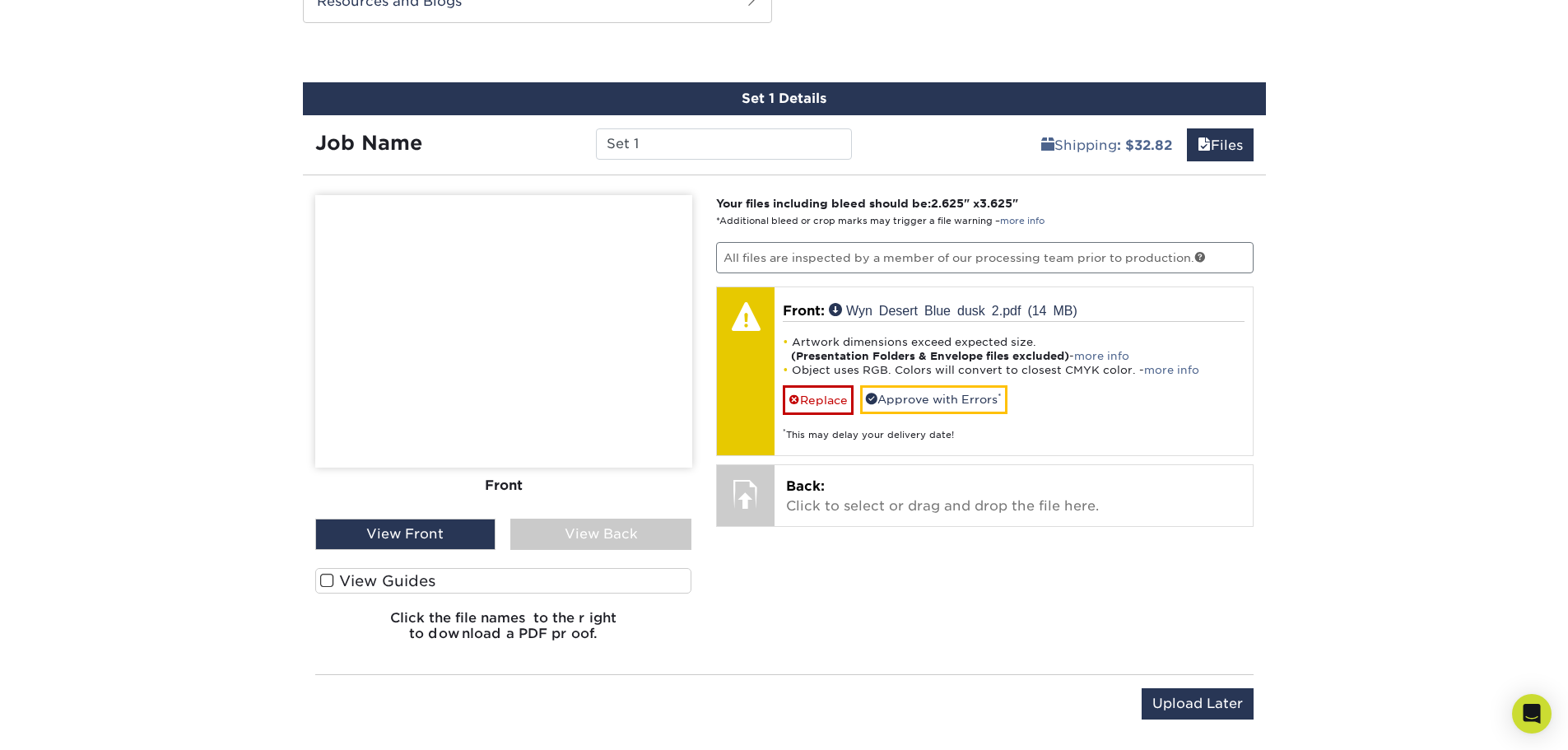
scroll to position [920, 0]
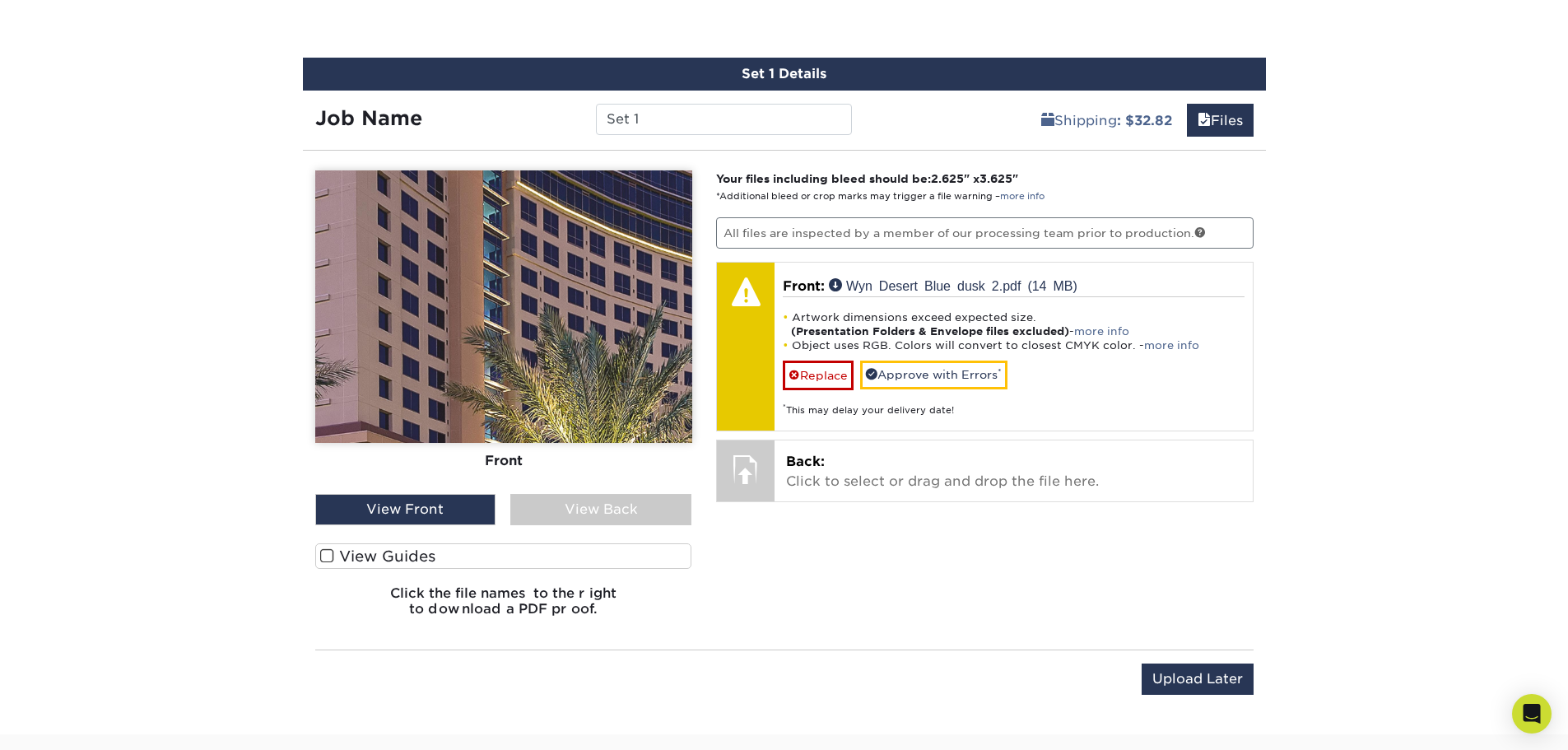
click at [535, 262] on img at bounding box center [503, 306] width 377 height 273
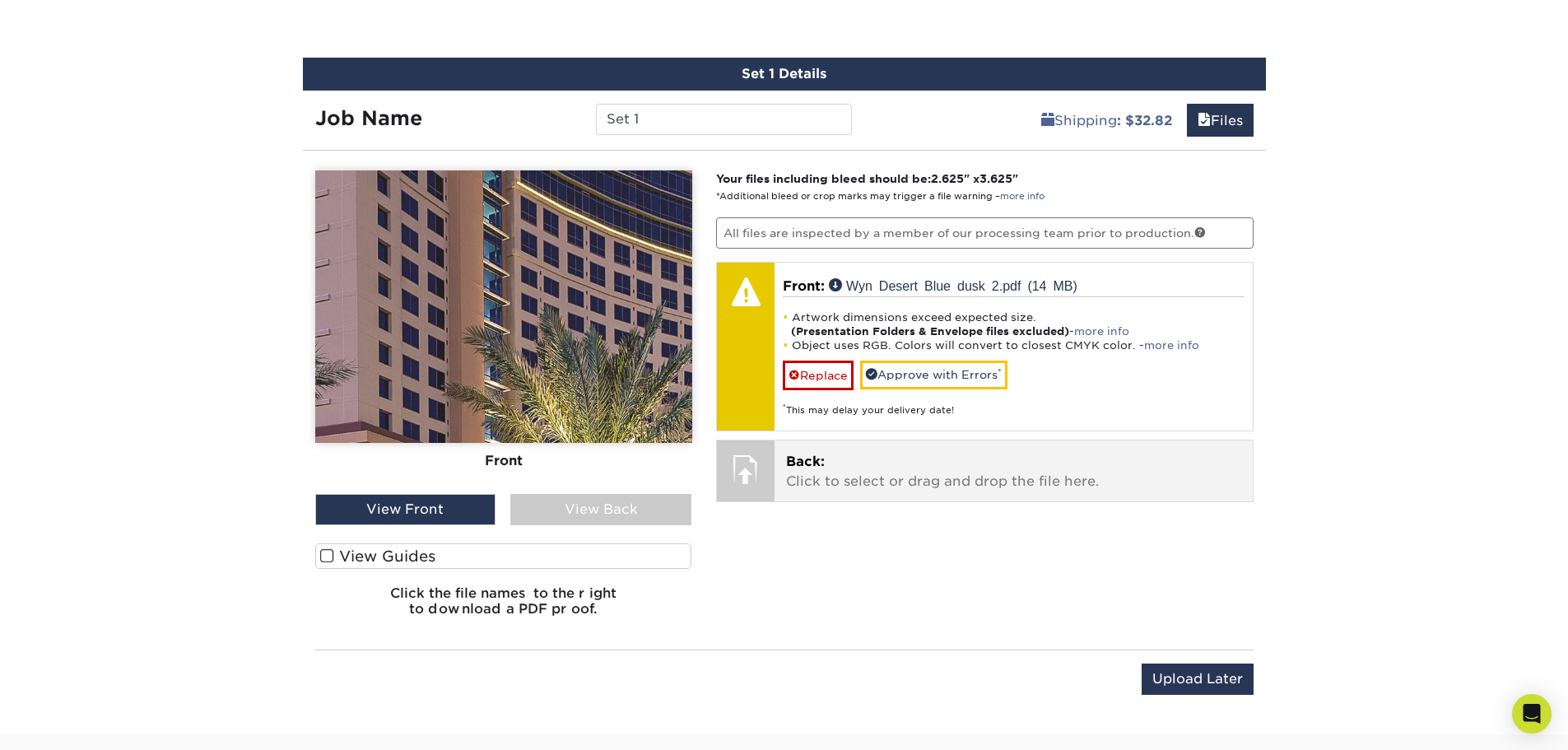
click at [890, 465] on p "Back: Click to select or drag and drop the file here." at bounding box center [1014, 471] width 456 height 39
